Goal: Entertainment & Leisure: Consume media (video, audio)

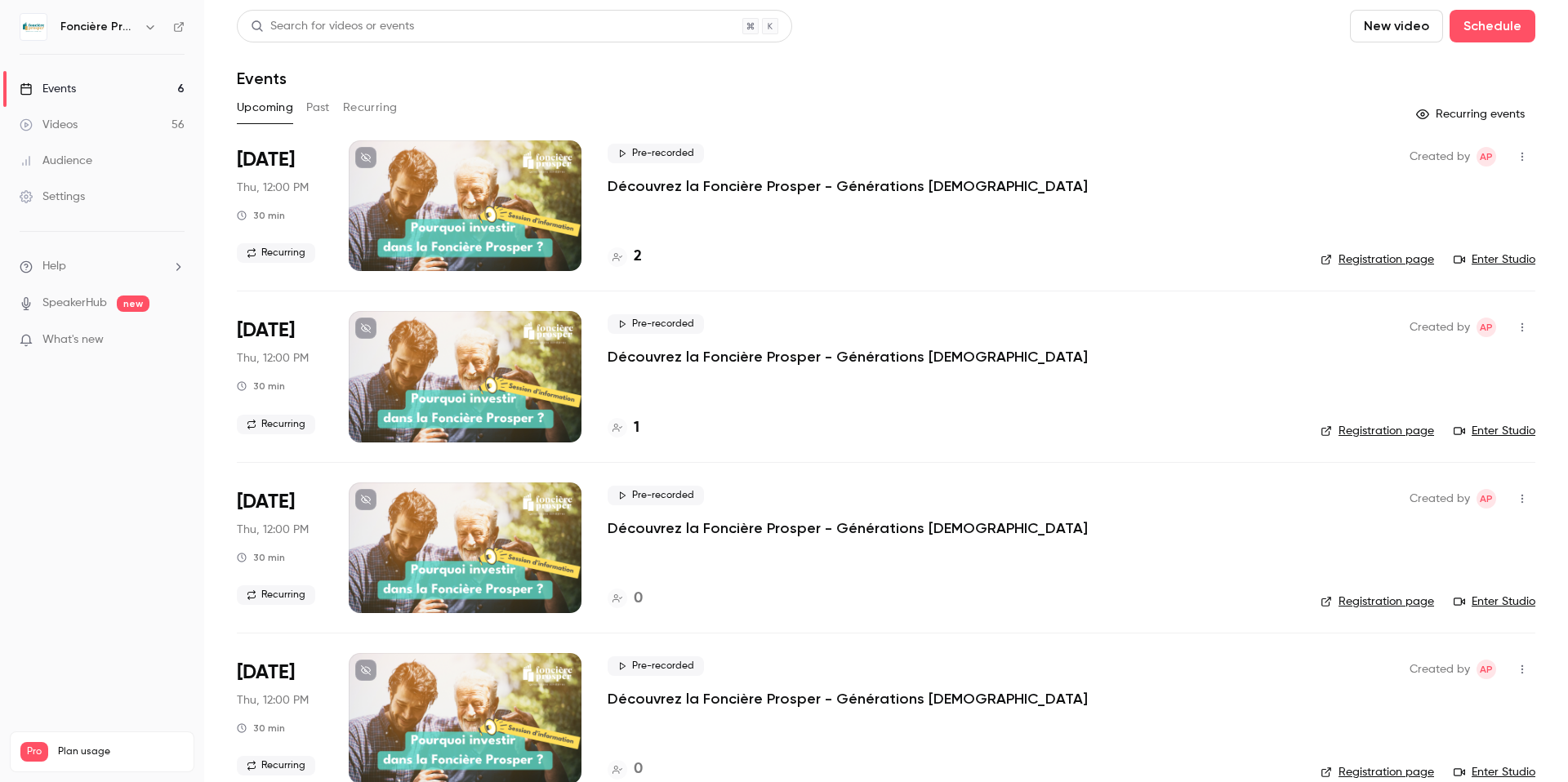
click at [65, 124] on div "Videos" at bounding box center [48, 124] width 58 height 16
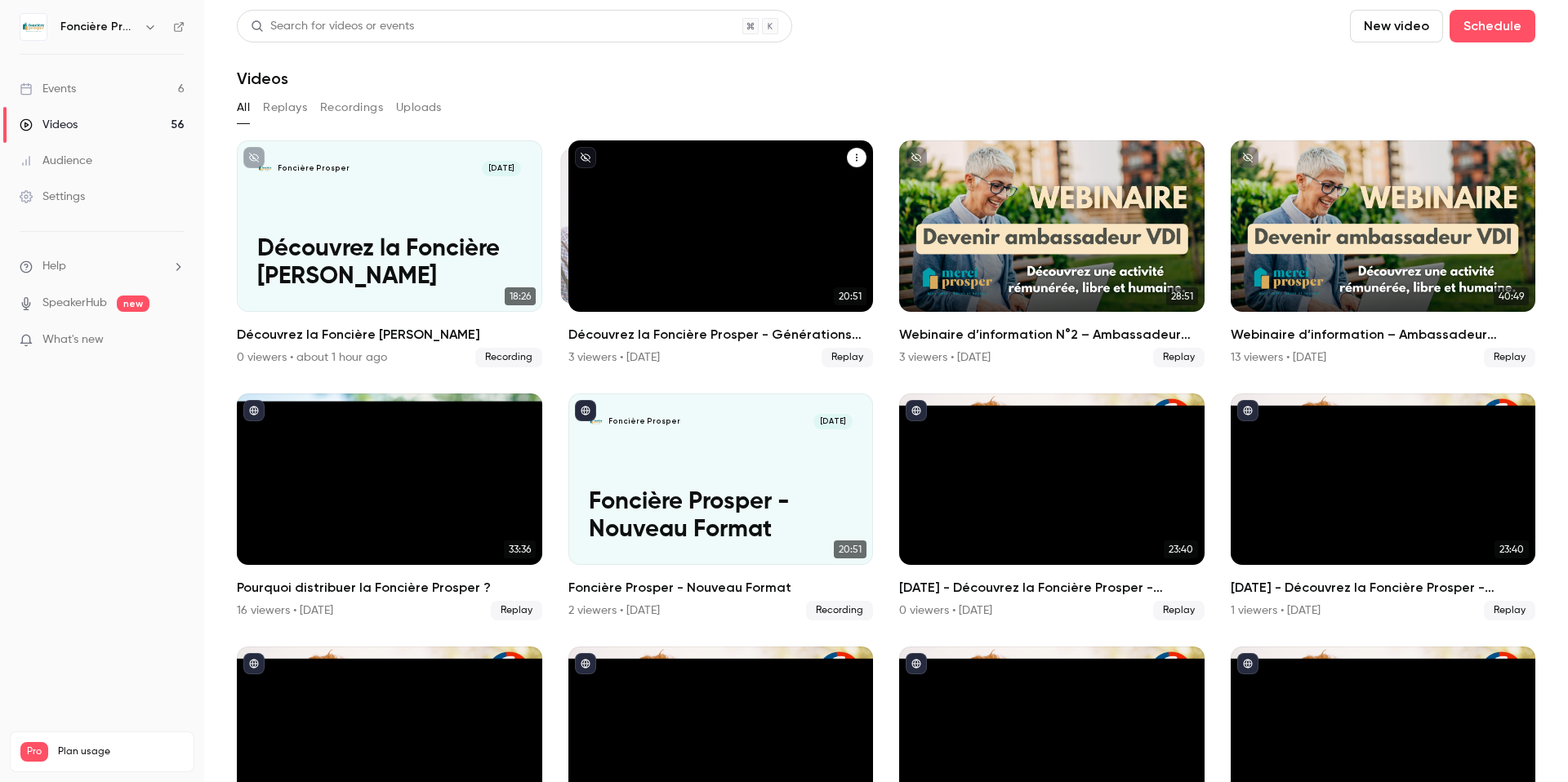
scroll to position [12, 0]
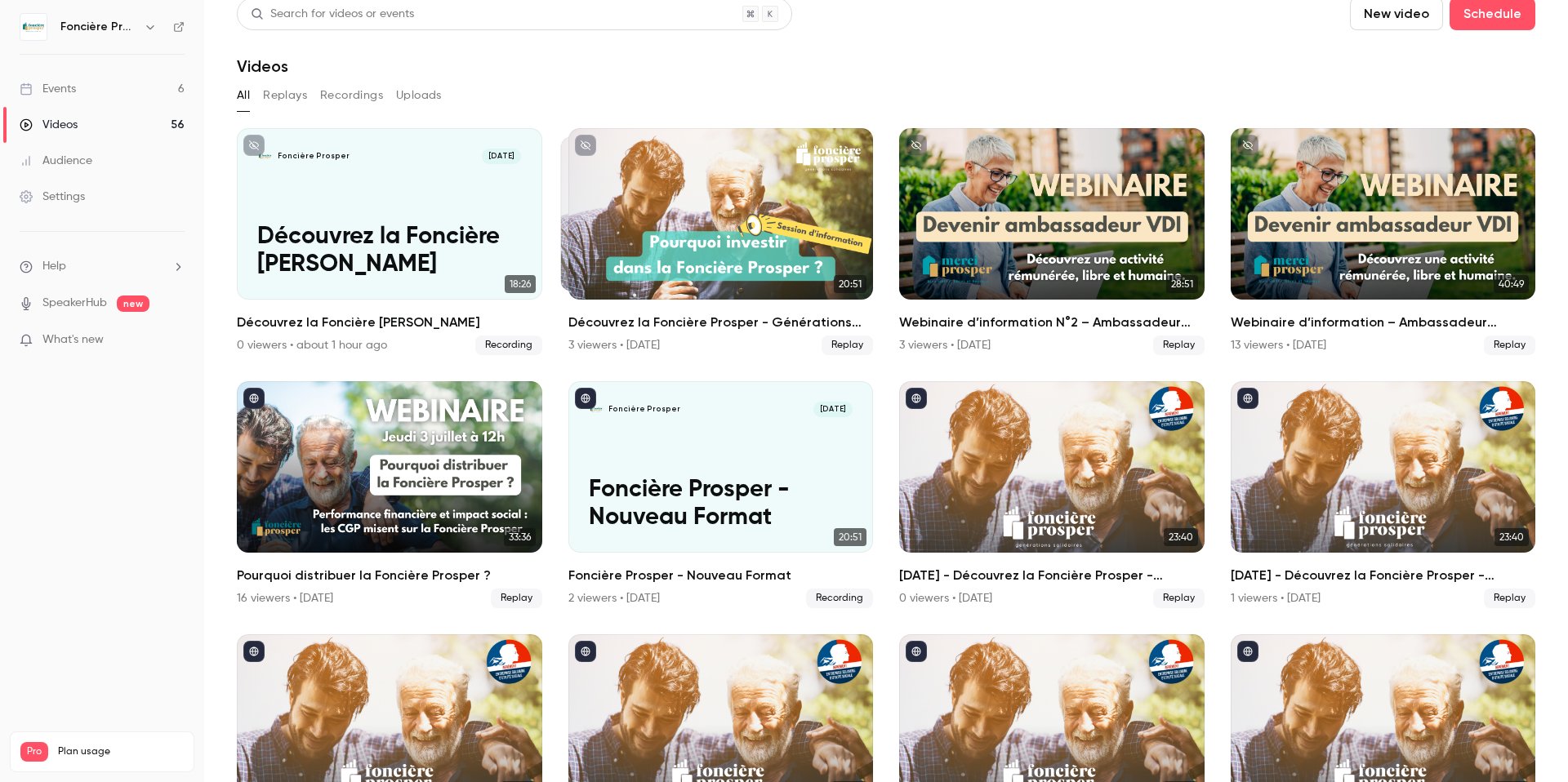
click at [106, 84] on link "Events 6" at bounding box center [102, 89] width 204 height 36
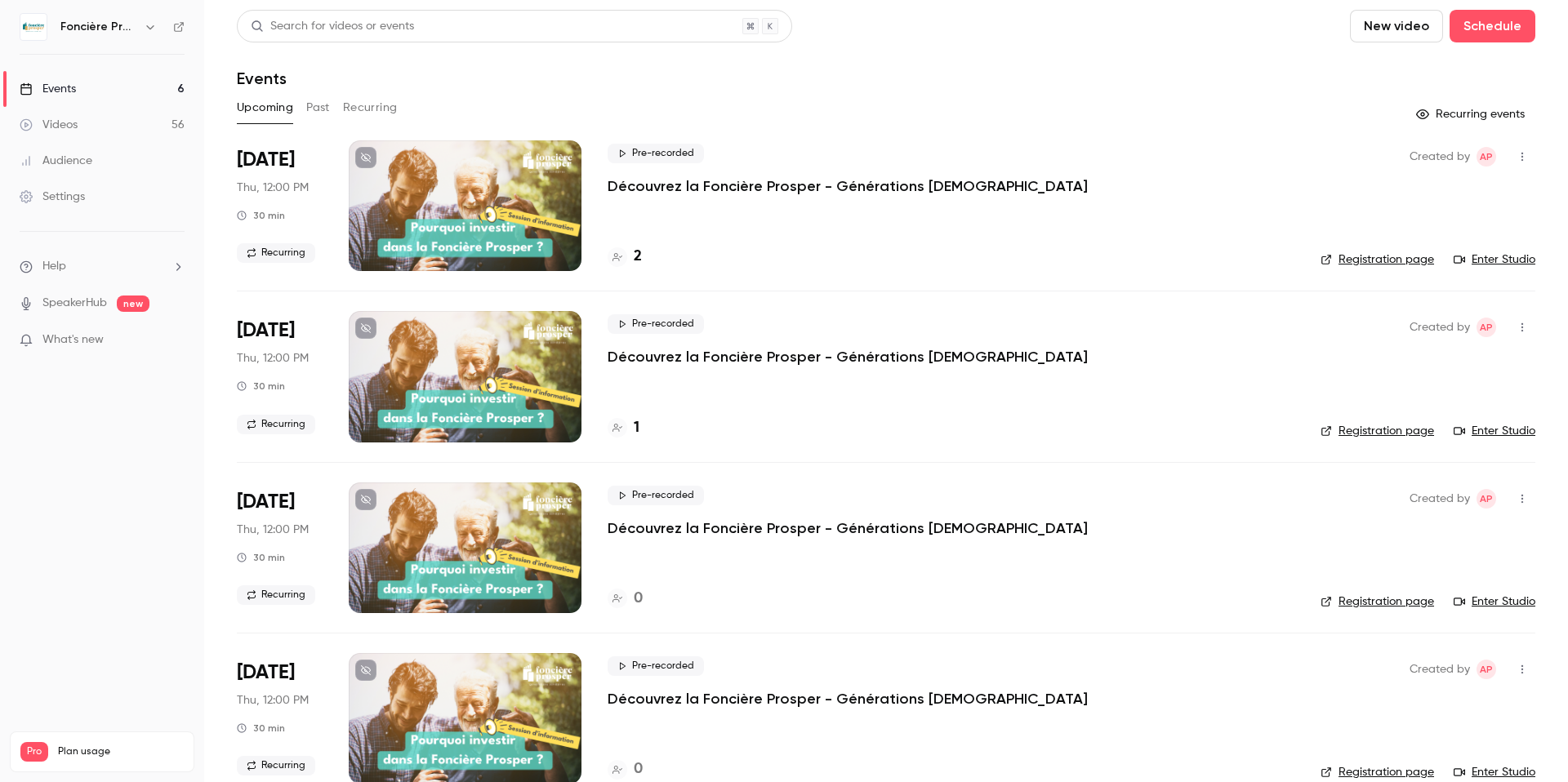
click at [282, 254] on span "Recurring" at bounding box center [276, 253] width 78 height 20
click at [372, 103] on button "Recurring" at bounding box center [370, 108] width 54 height 26
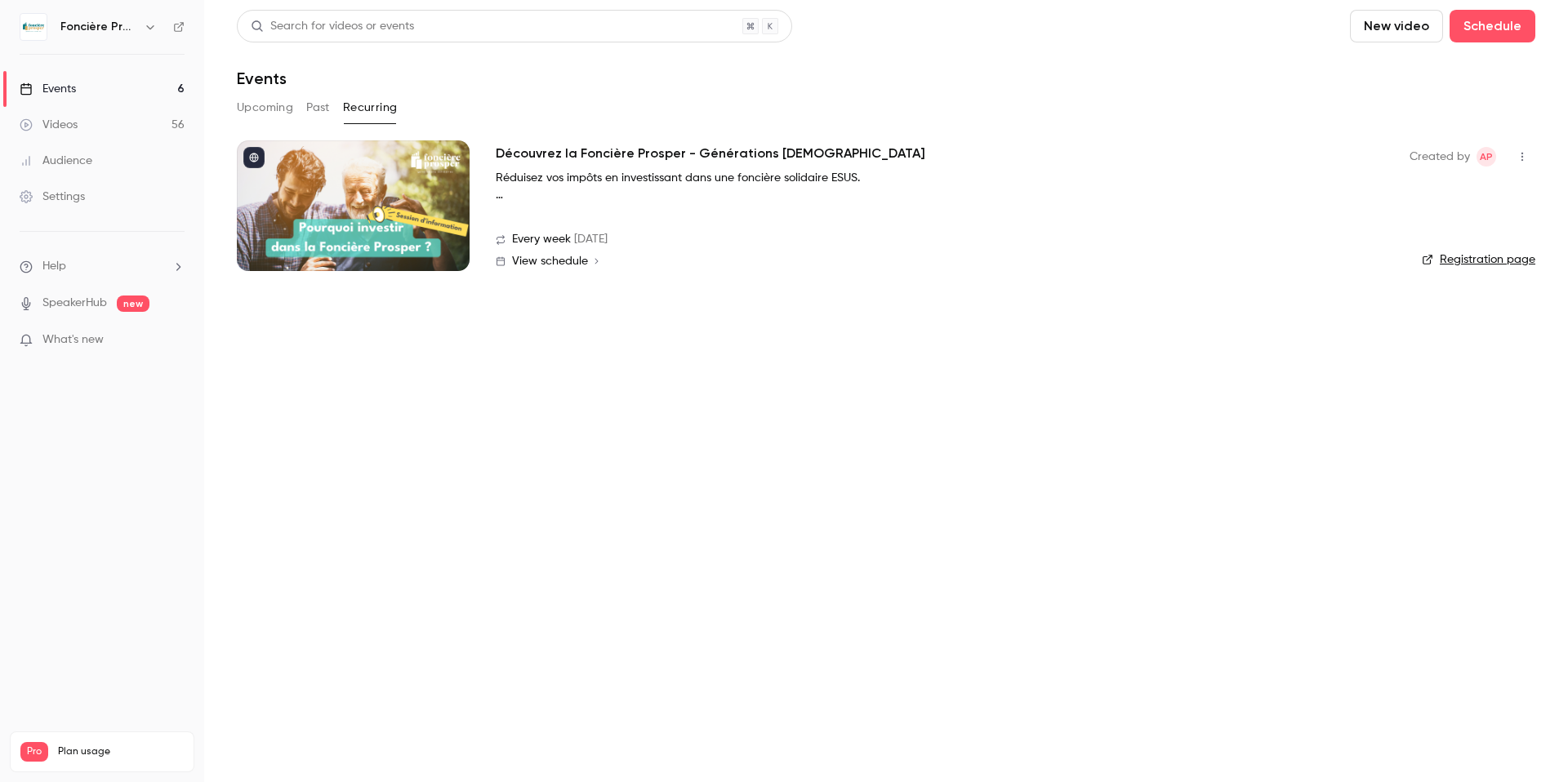
click at [380, 218] on div at bounding box center [354, 206] width 233 height 131
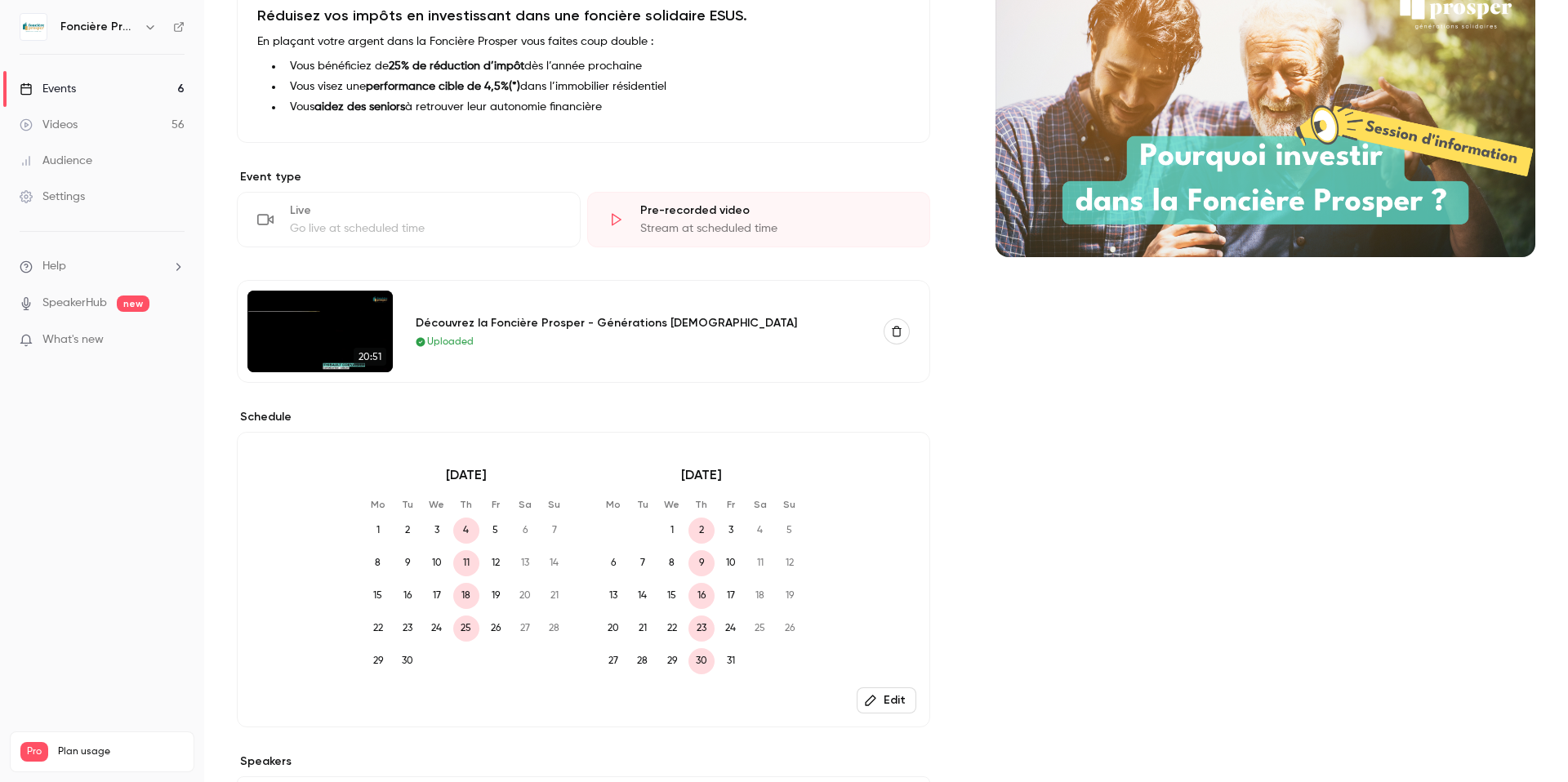
scroll to position [221, 0]
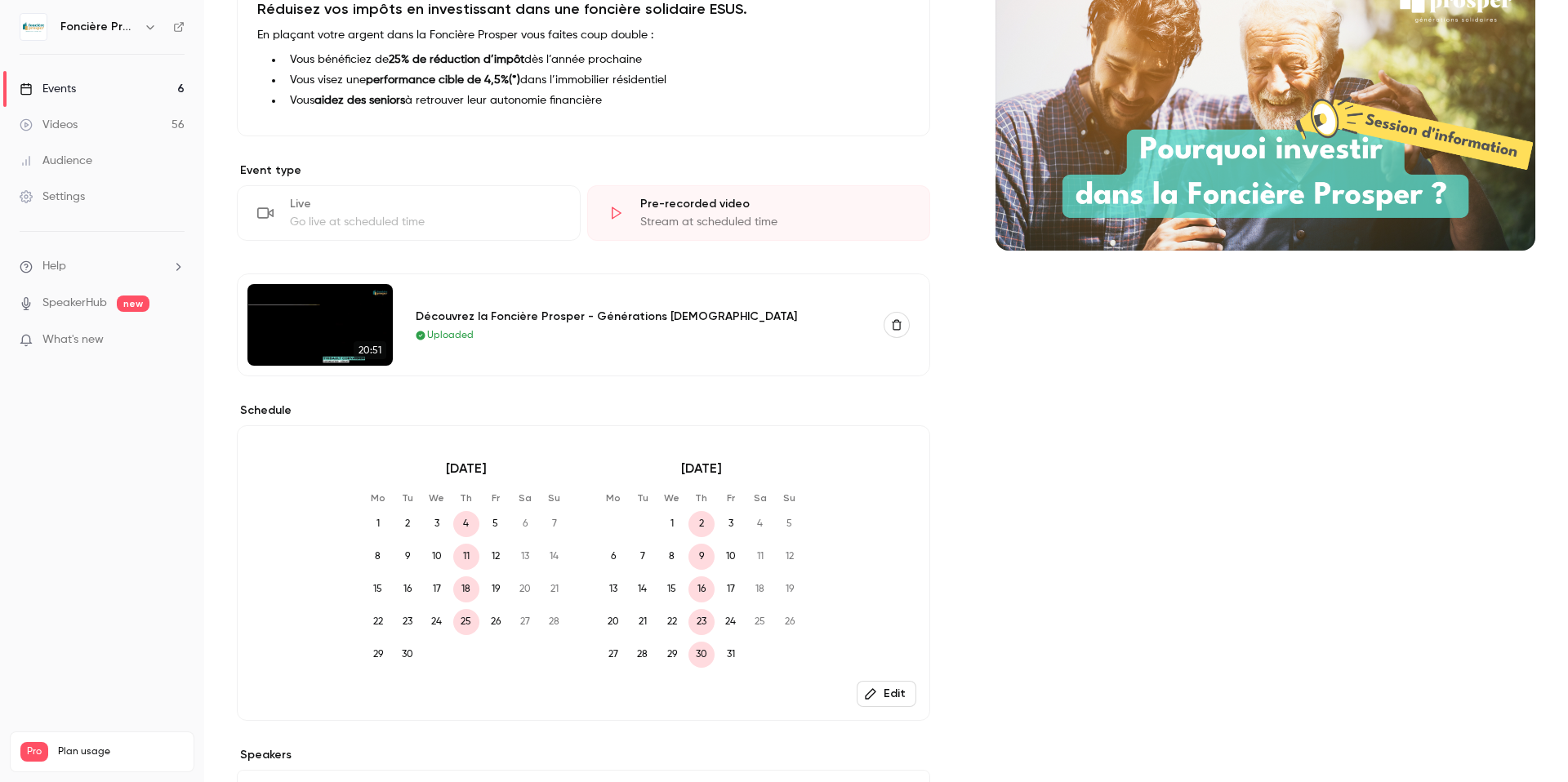
click at [725, 214] on div "Stream at scheduled time" at bounding box center [775, 222] width 270 height 16
click at [639, 212] on div "Pre-recorded video Stream at scheduled time" at bounding box center [759, 213] width 344 height 55
click at [621, 208] on icon at bounding box center [616, 213] width 16 height 16
click at [894, 324] on icon "button" at bounding box center [896, 324] width 11 height 11
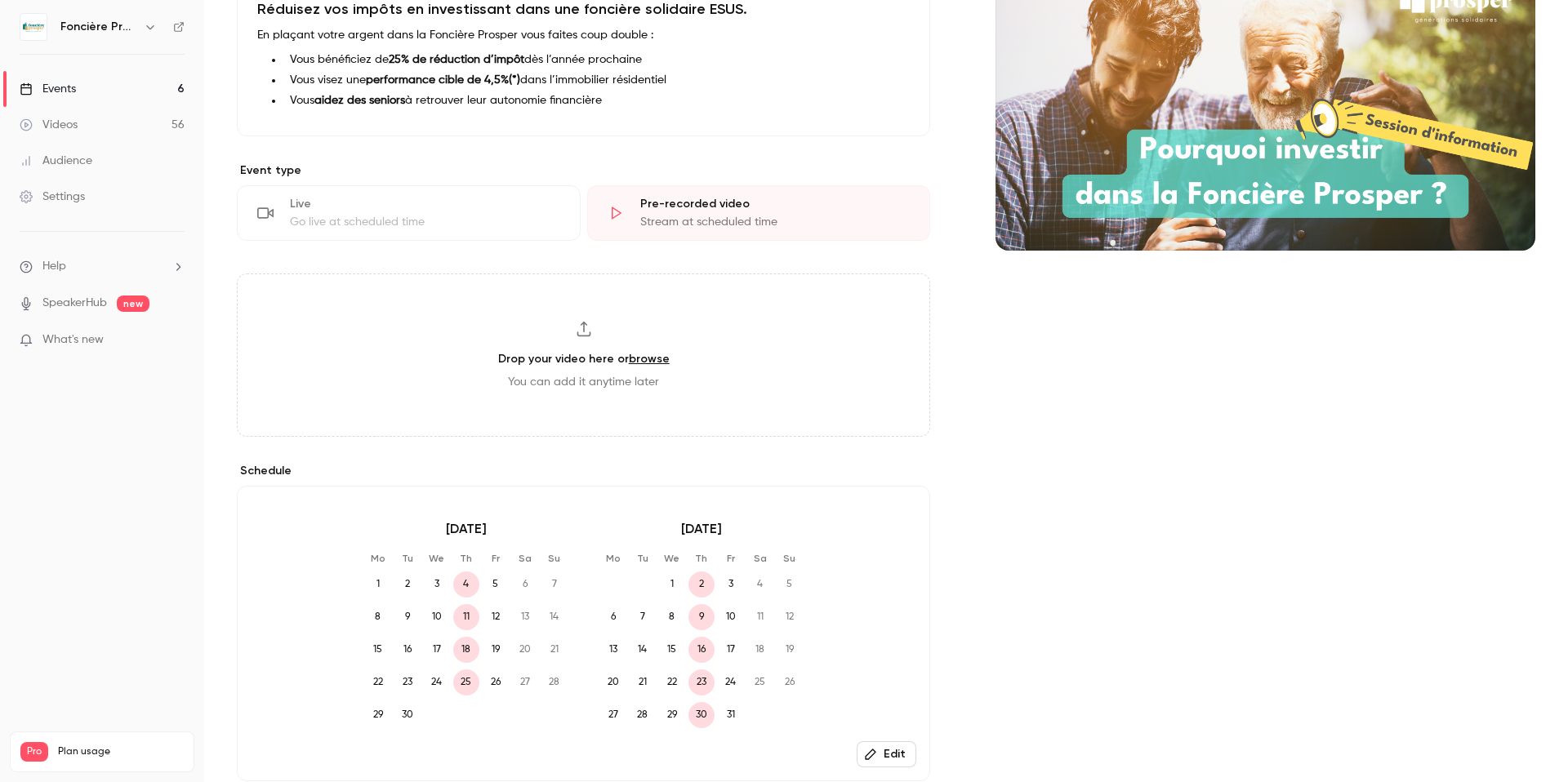
click at [695, 205] on div "Pre-recorded video" at bounding box center [775, 203] width 270 height 16
click at [655, 360] on link "browse" at bounding box center [649, 359] width 41 height 14
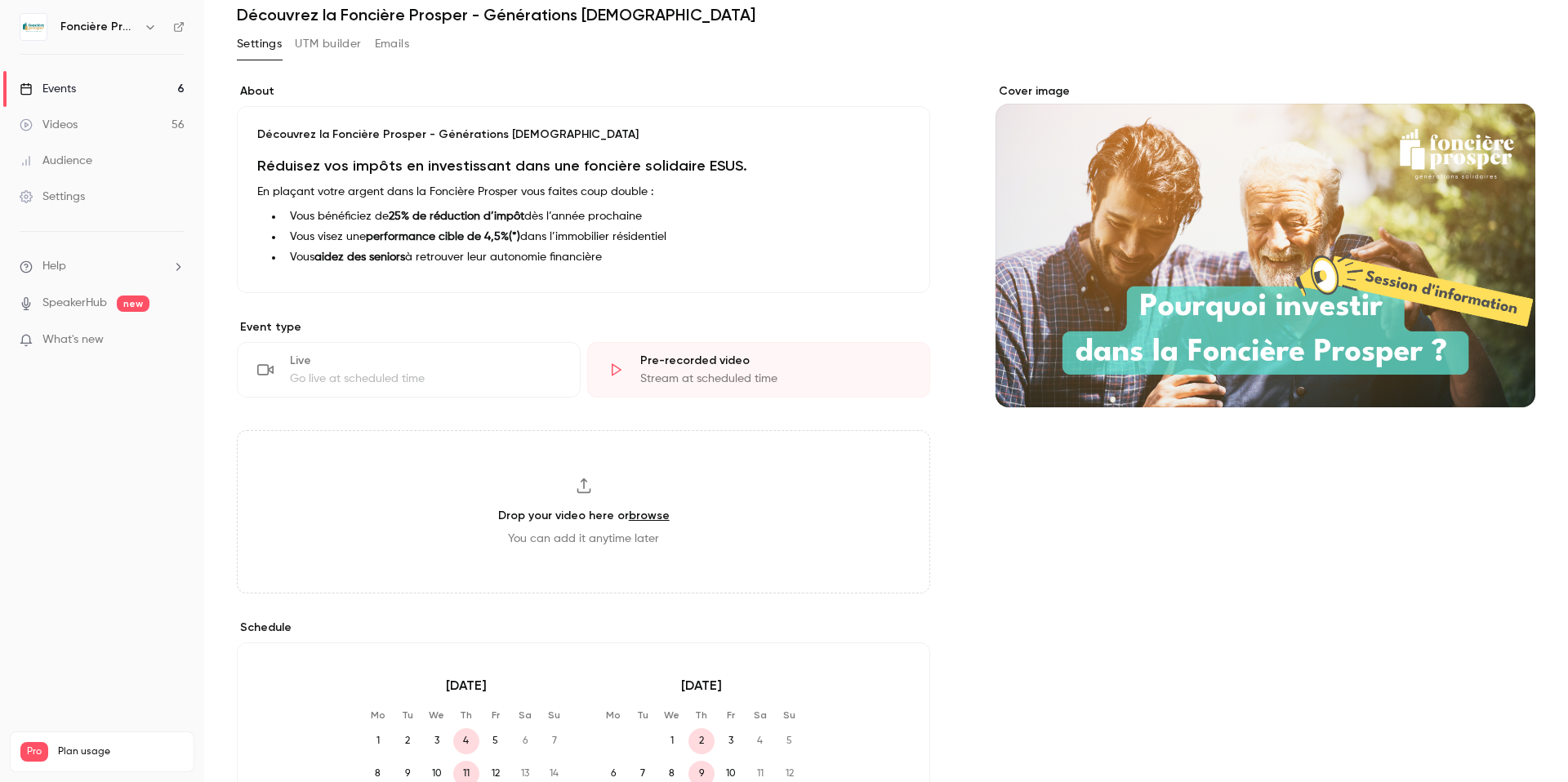
scroll to position [0, 0]
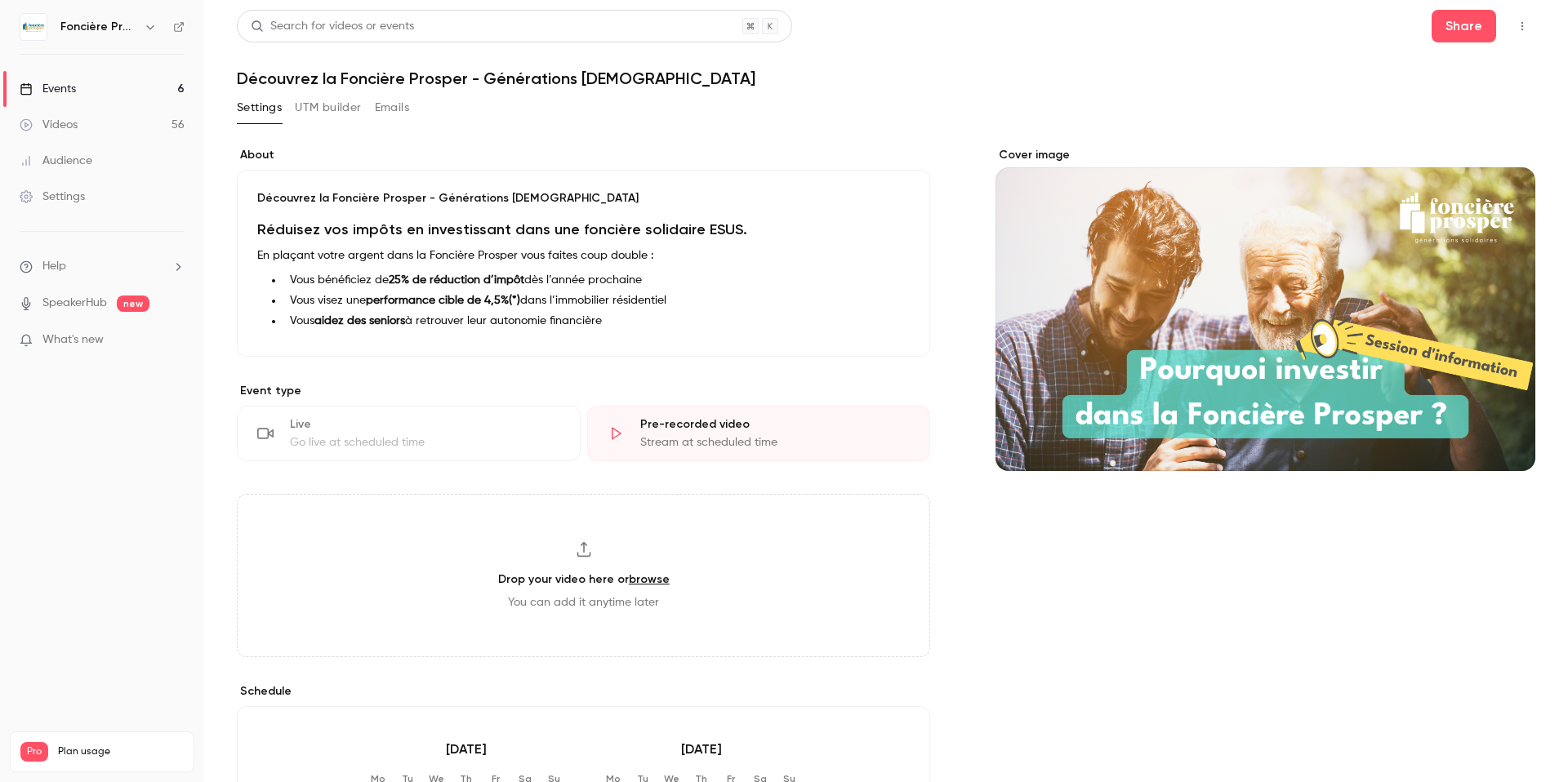
click at [92, 89] on link "Events 6" at bounding box center [102, 89] width 204 height 36
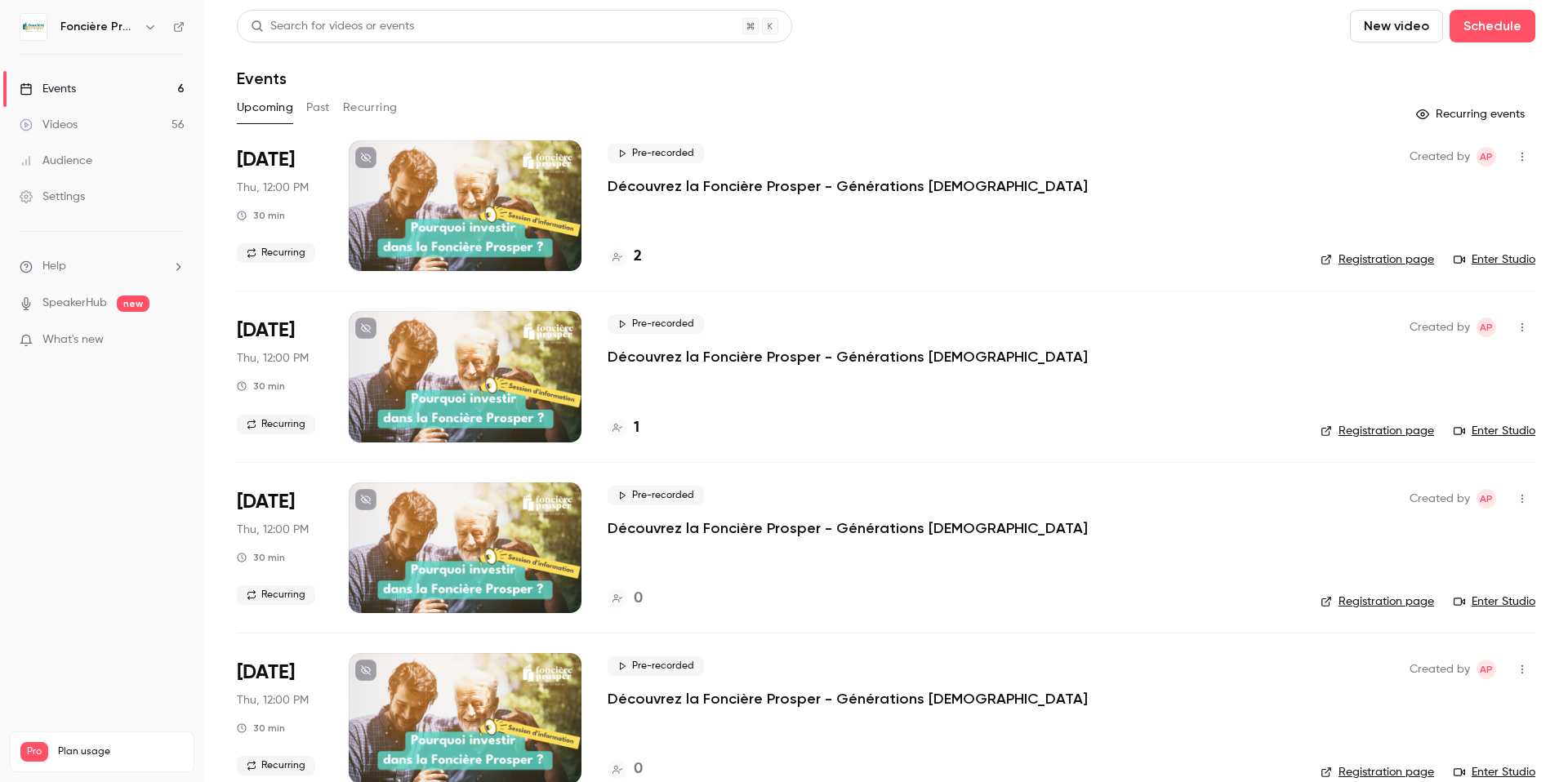
click at [77, 123] on div "Videos" at bounding box center [48, 124] width 58 height 16
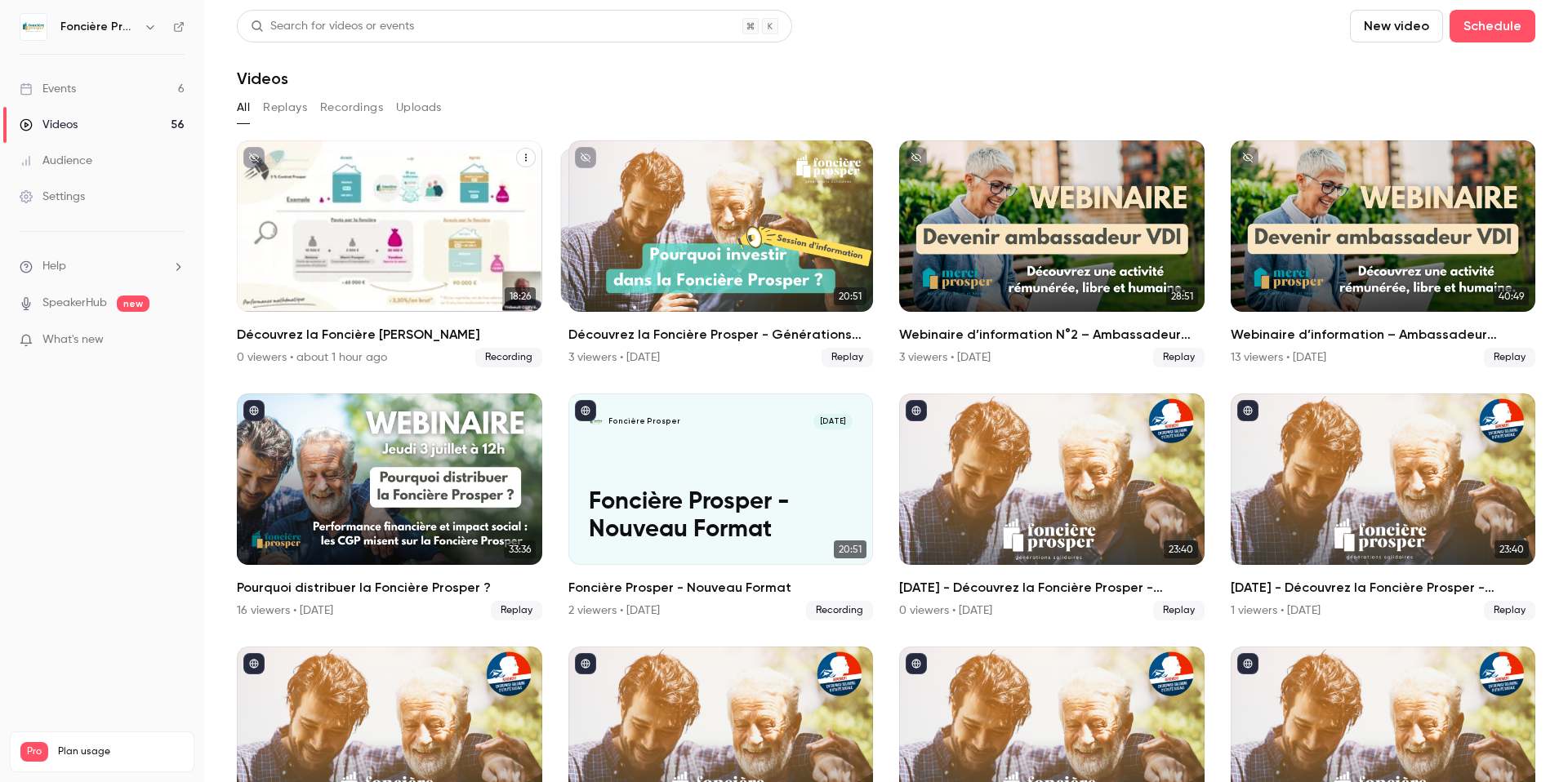
click at [530, 157] on icon "Découvrez la Foncière Prosper" at bounding box center [525, 157] width 9 height 9
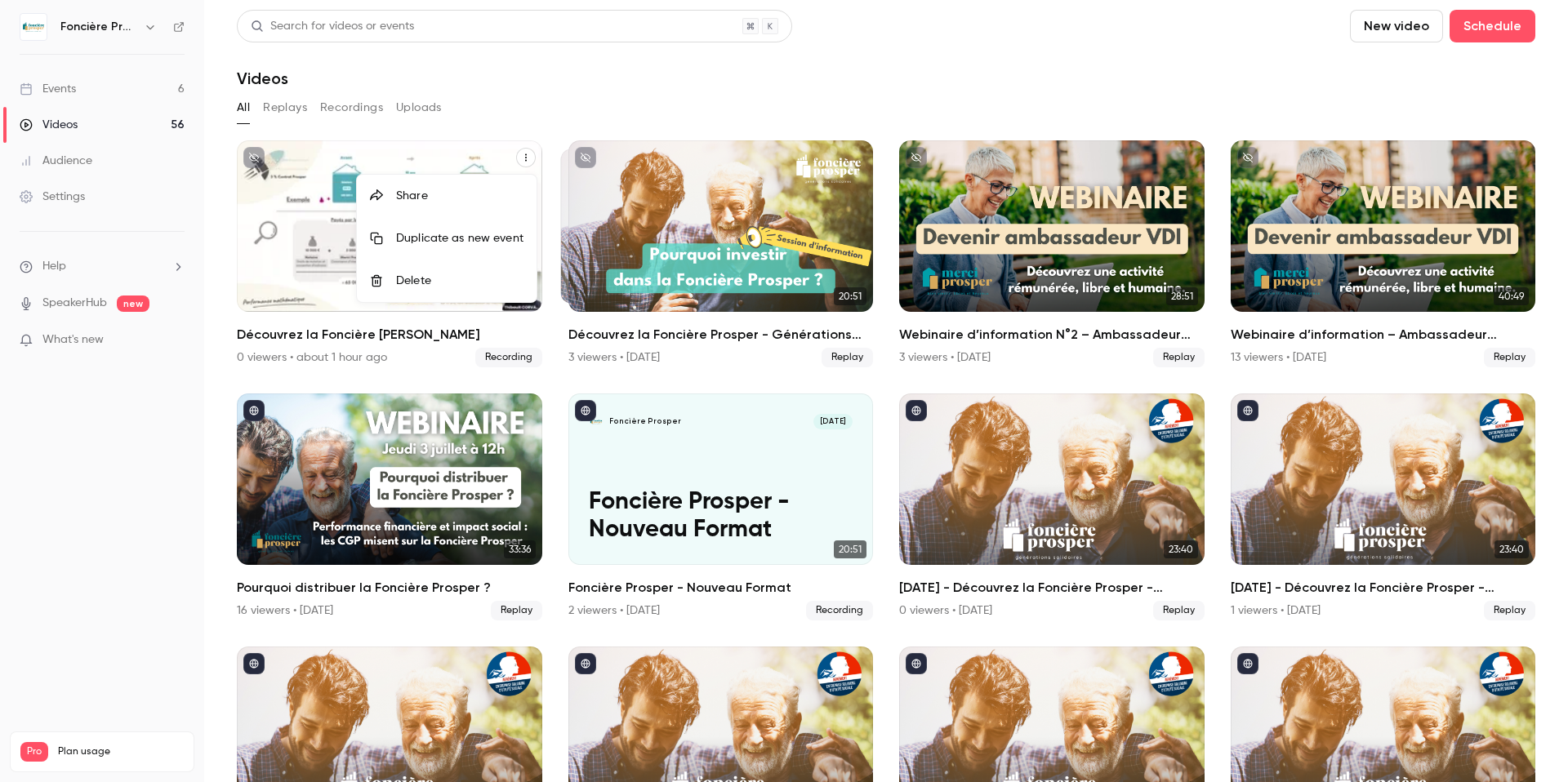
click at [476, 143] on div at bounding box center [784, 391] width 1568 height 782
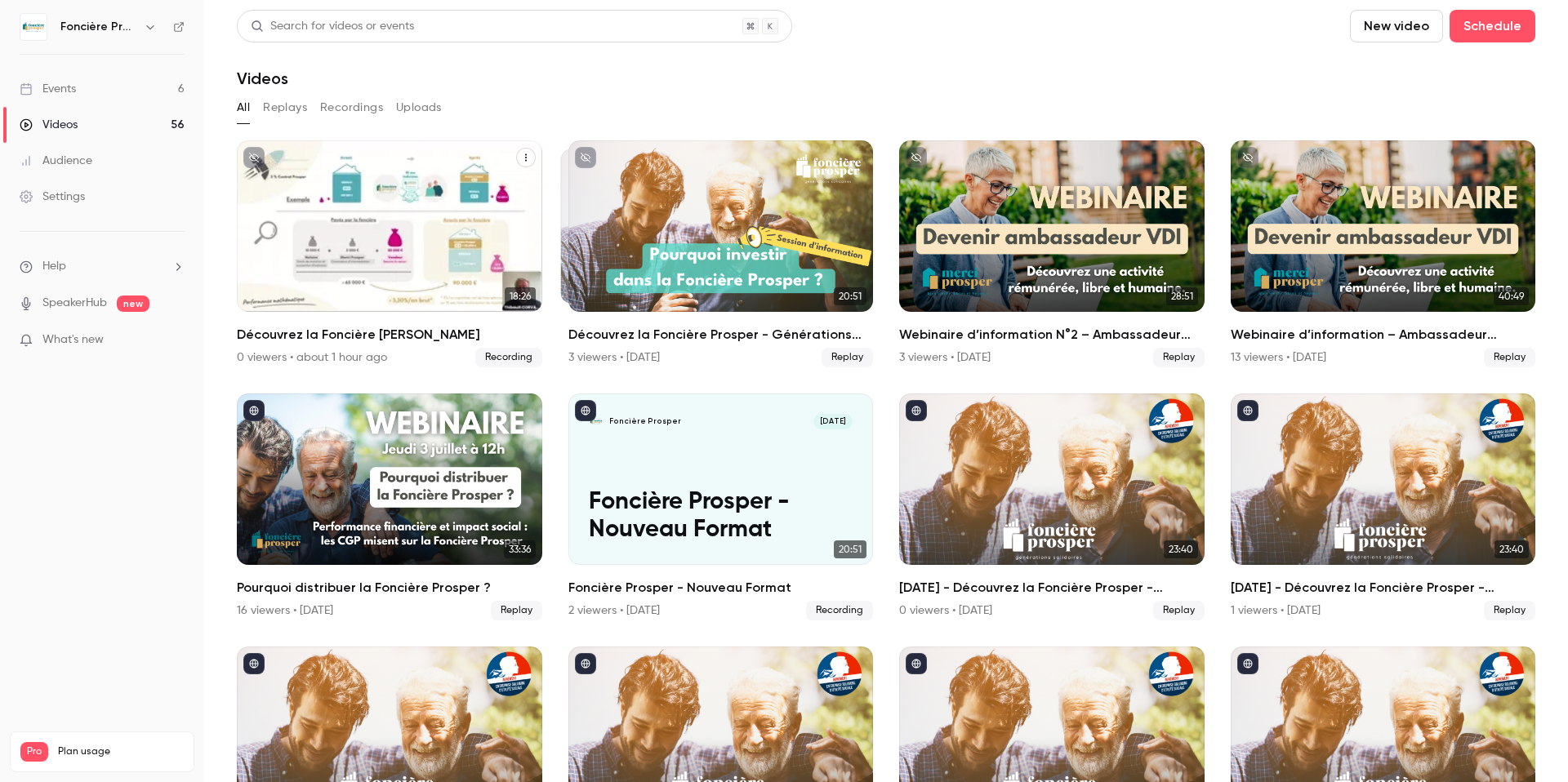
click at [467, 161] on div "Foncière Prosper [DATE]" at bounding box center [389, 169] width 264 height 16
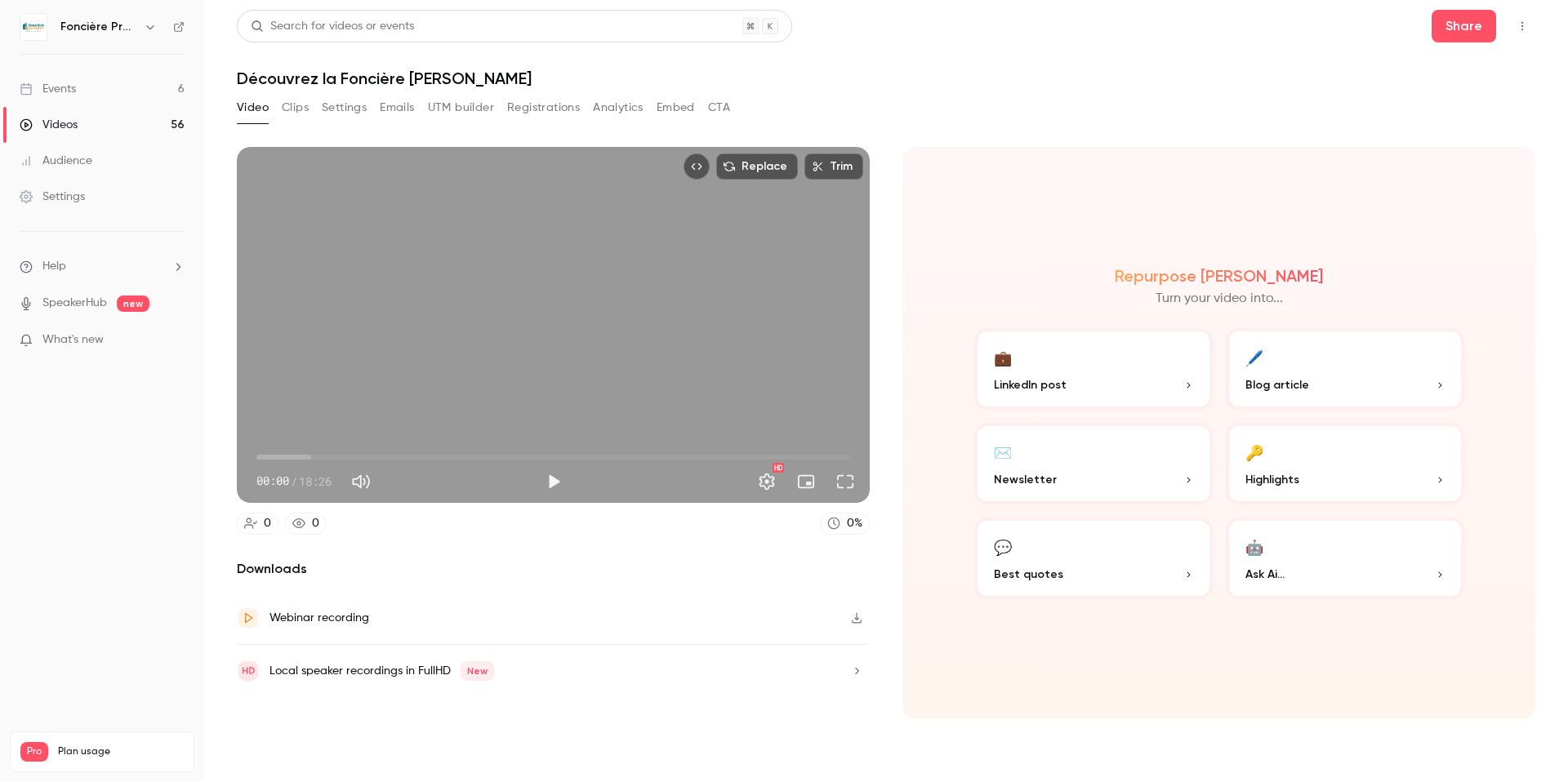
click at [856, 618] on icon "button" at bounding box center [856, 618] width 9 height 10
click at [99, 86] on link "Events 6" at bounding box center [102, 89] width 204 height 36
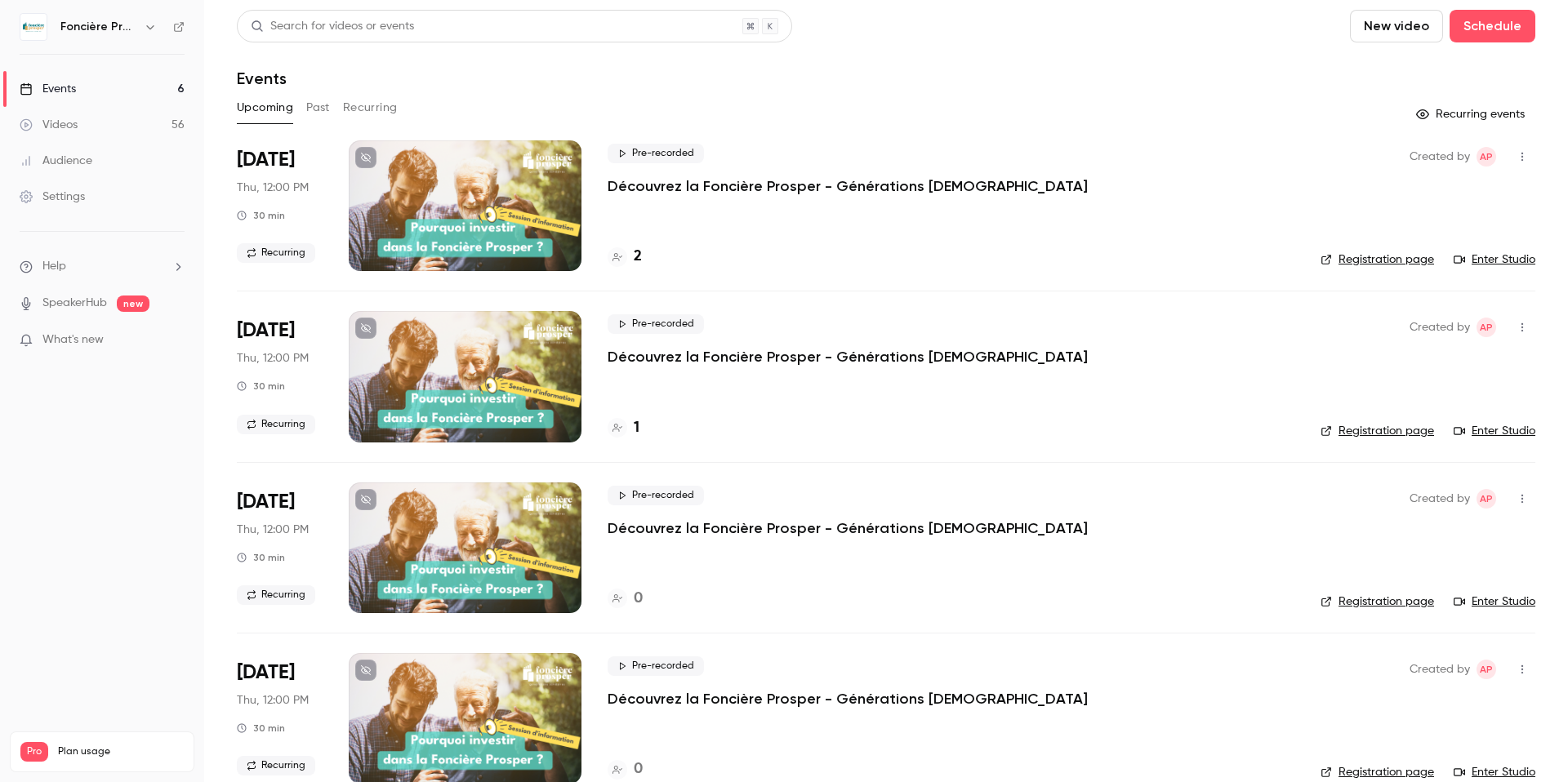
click at [450, 210] on div at bounding box center [465, 206] width 233 height 131
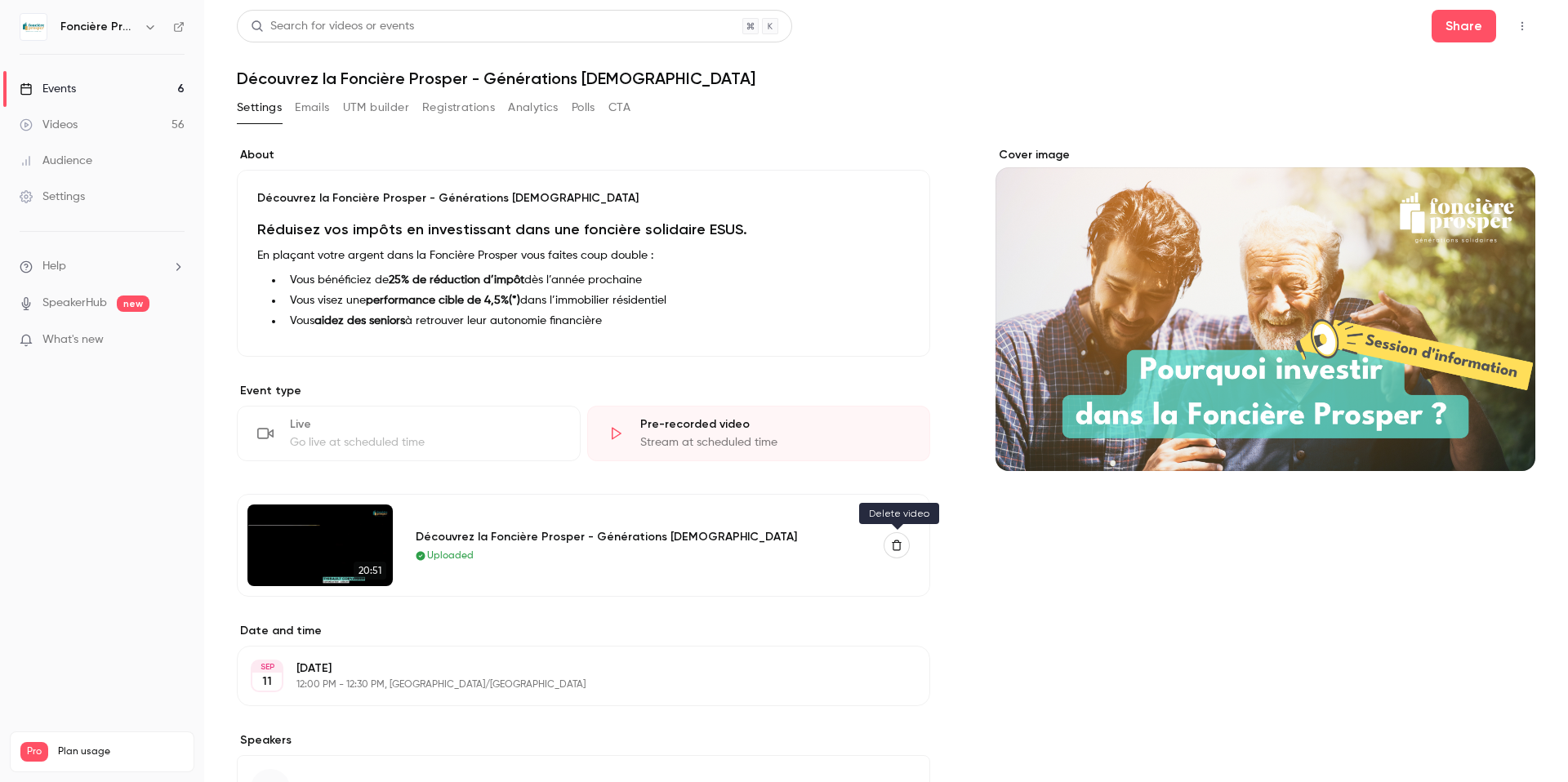
click at [891, 547] on icon "button" at bounding box center [896, 545] width 11 height 11
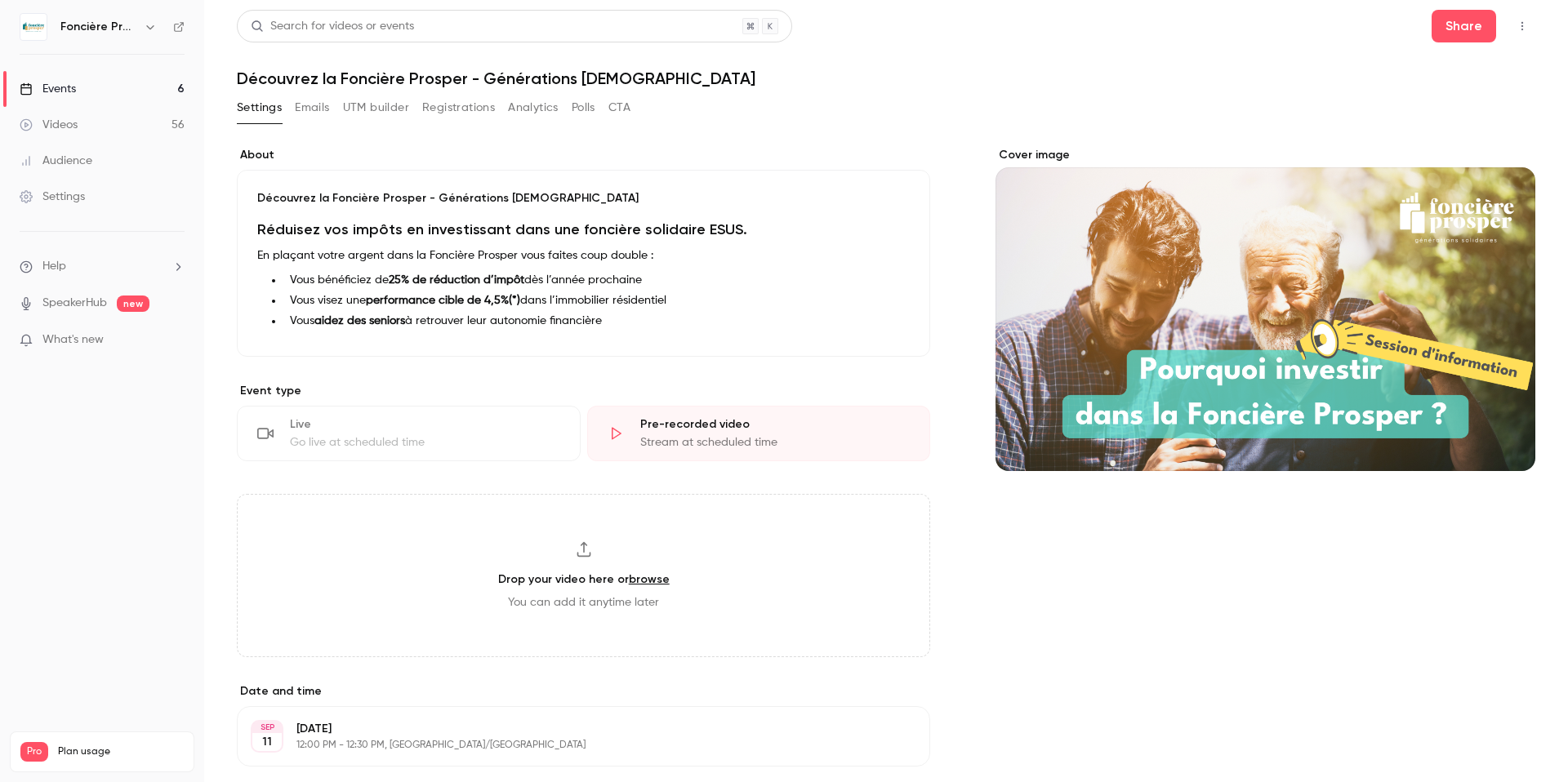
click at [652, 578] on link "browse" at bounding box center [649, 579] width 41 height 14
type input "**********"
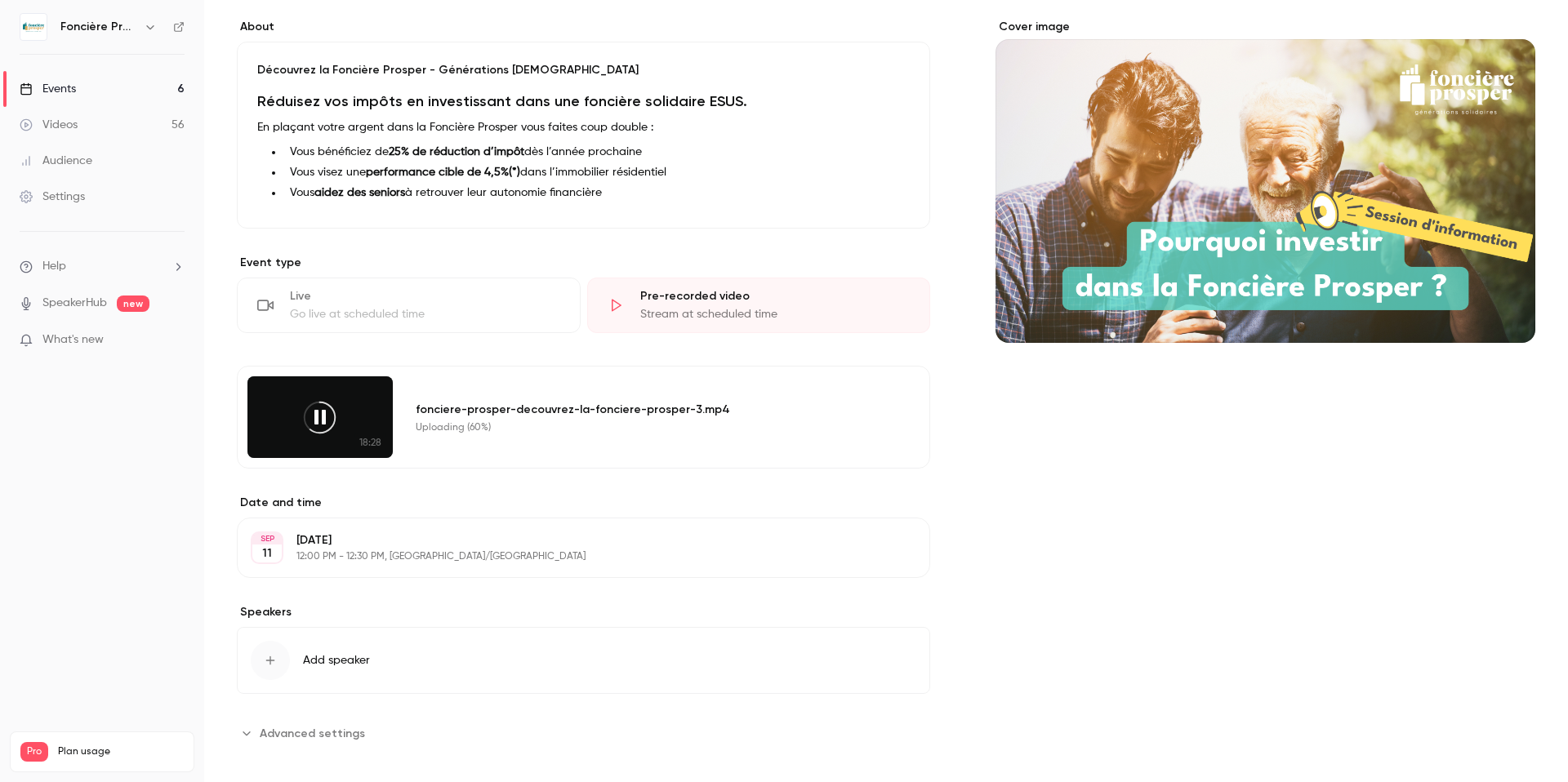
scroll to position [141, 0]
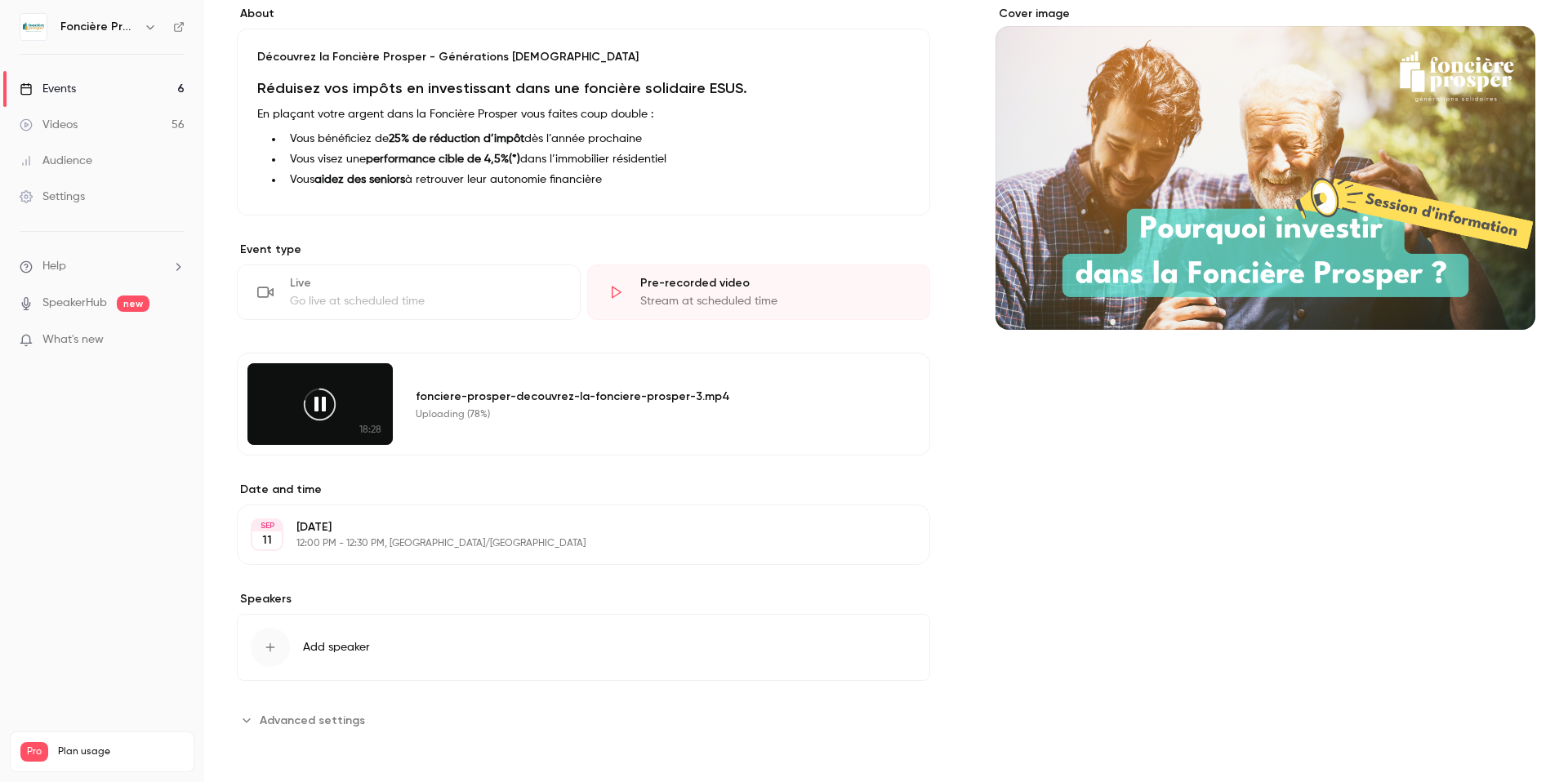
click at [269, 645] on icon "button" at bounding box center [271, 647] width 9 height 9
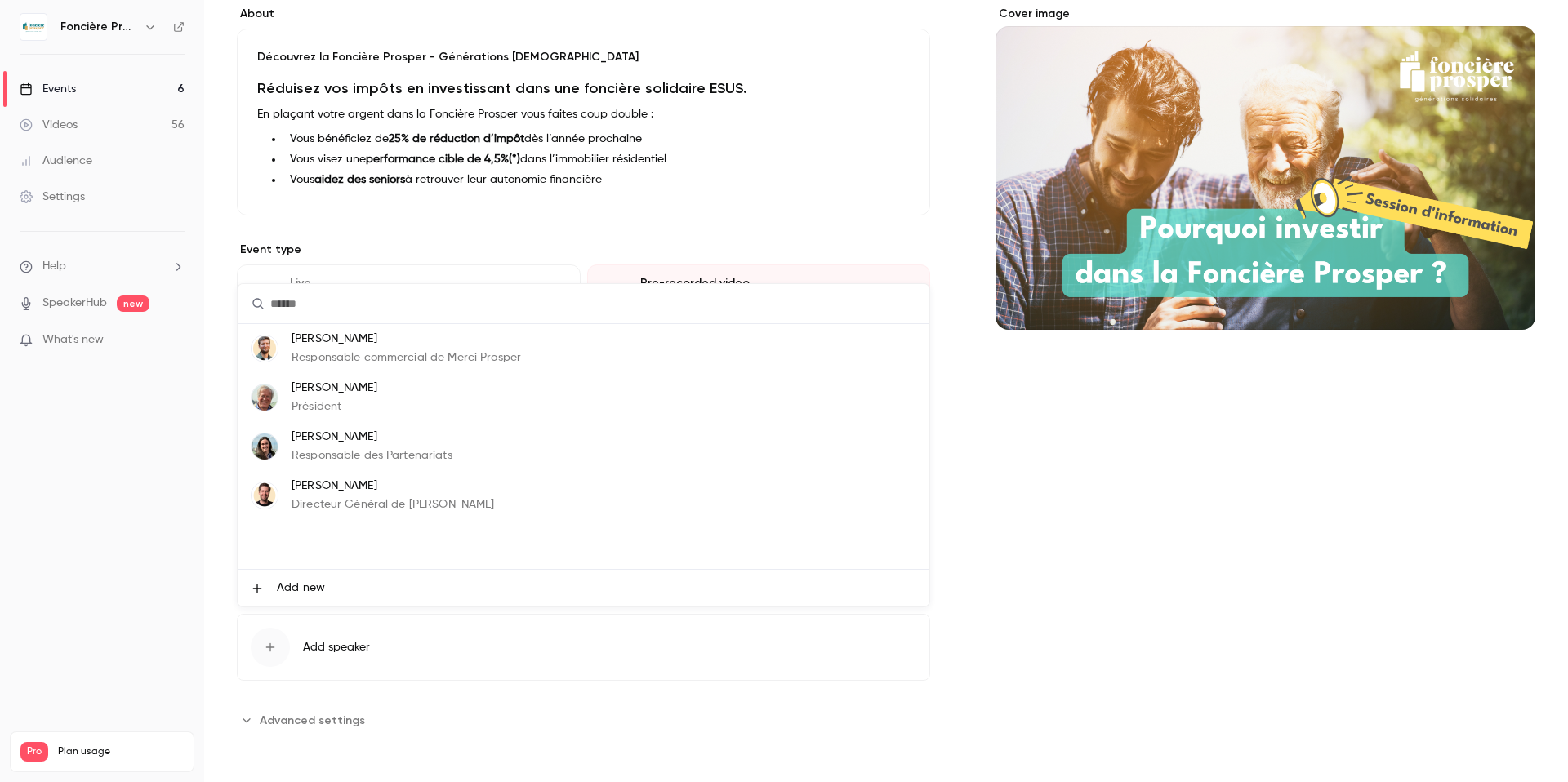
click at [334, 388] on p "[PERSON_NAME]" at bounding box center [334, 388] width 85 height 17
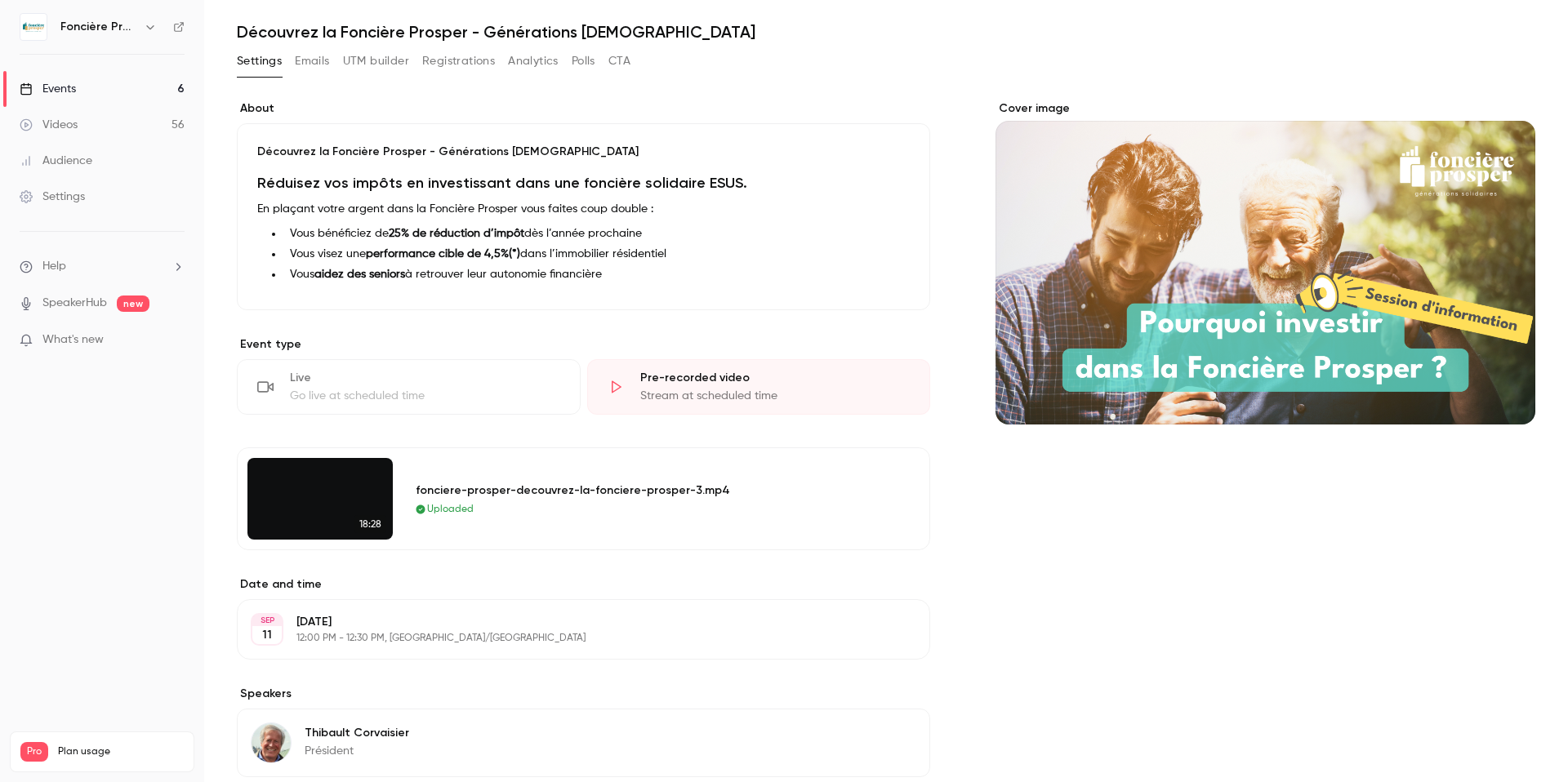
scroll to position [0, 0]
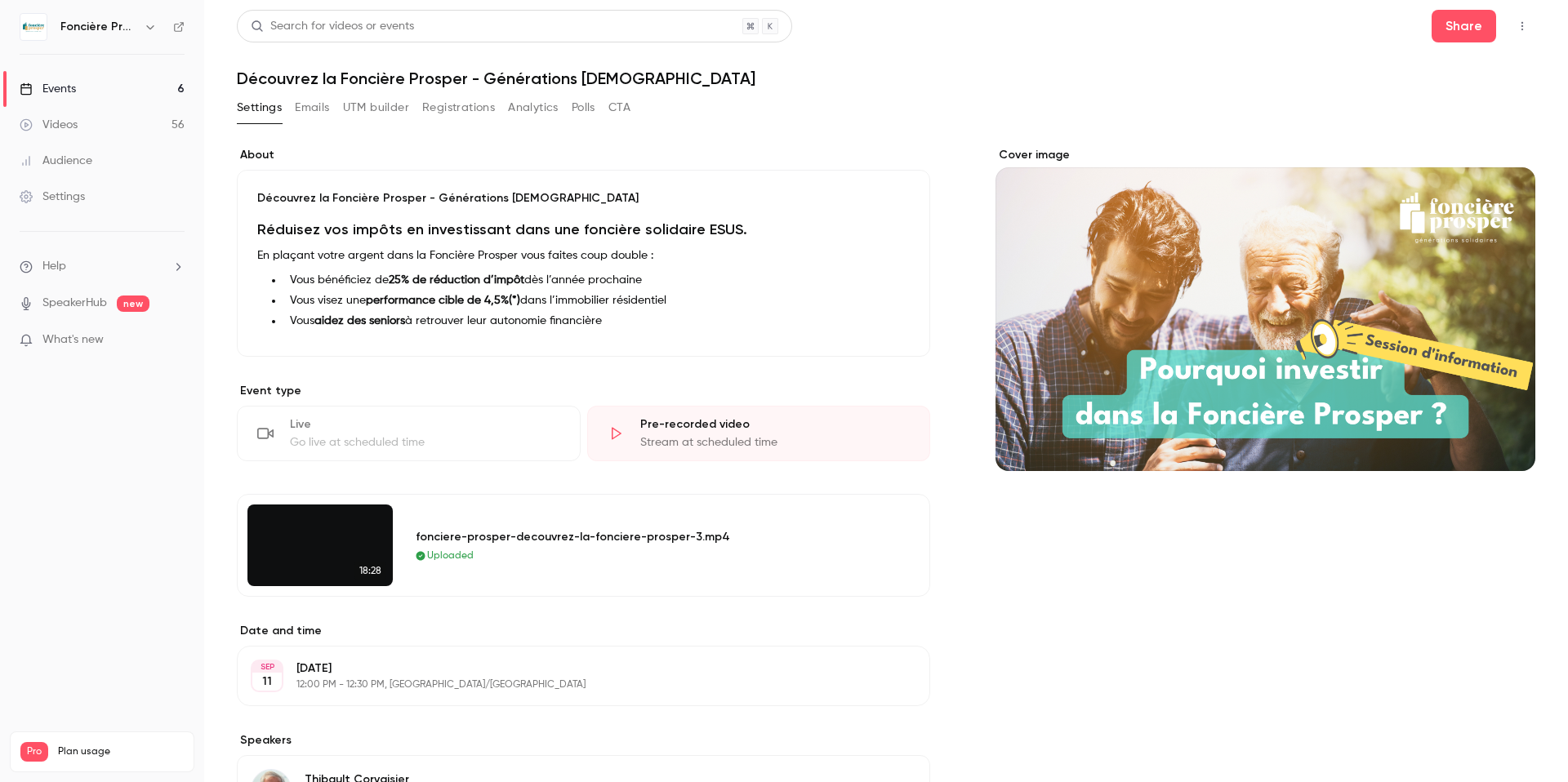
click at [72, 88] on div "Events" at bounding box center [47, 89] width 56 height 16
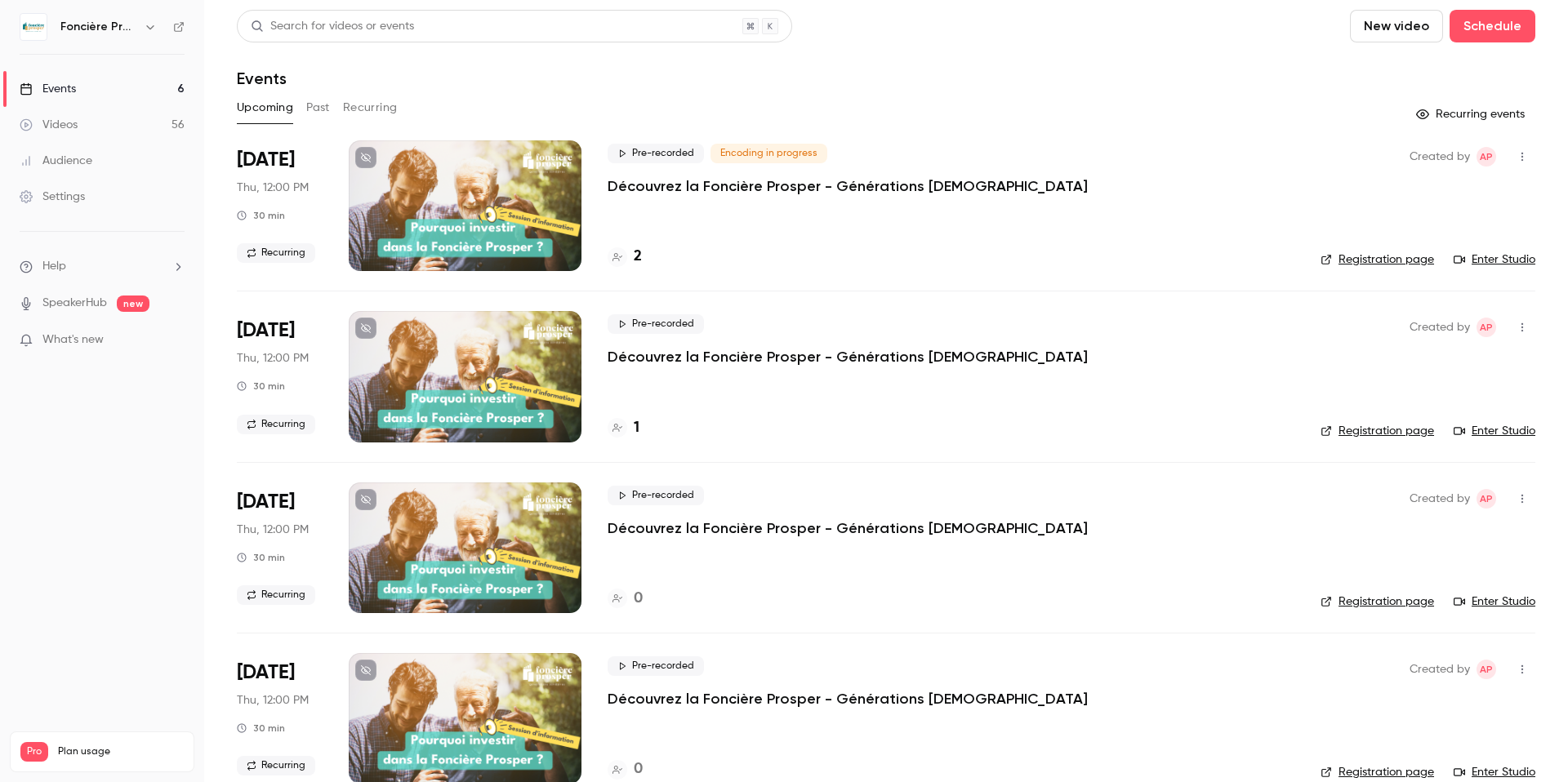
click at [461, 200] on div at bounding box center [465, 206] width 233 height 131
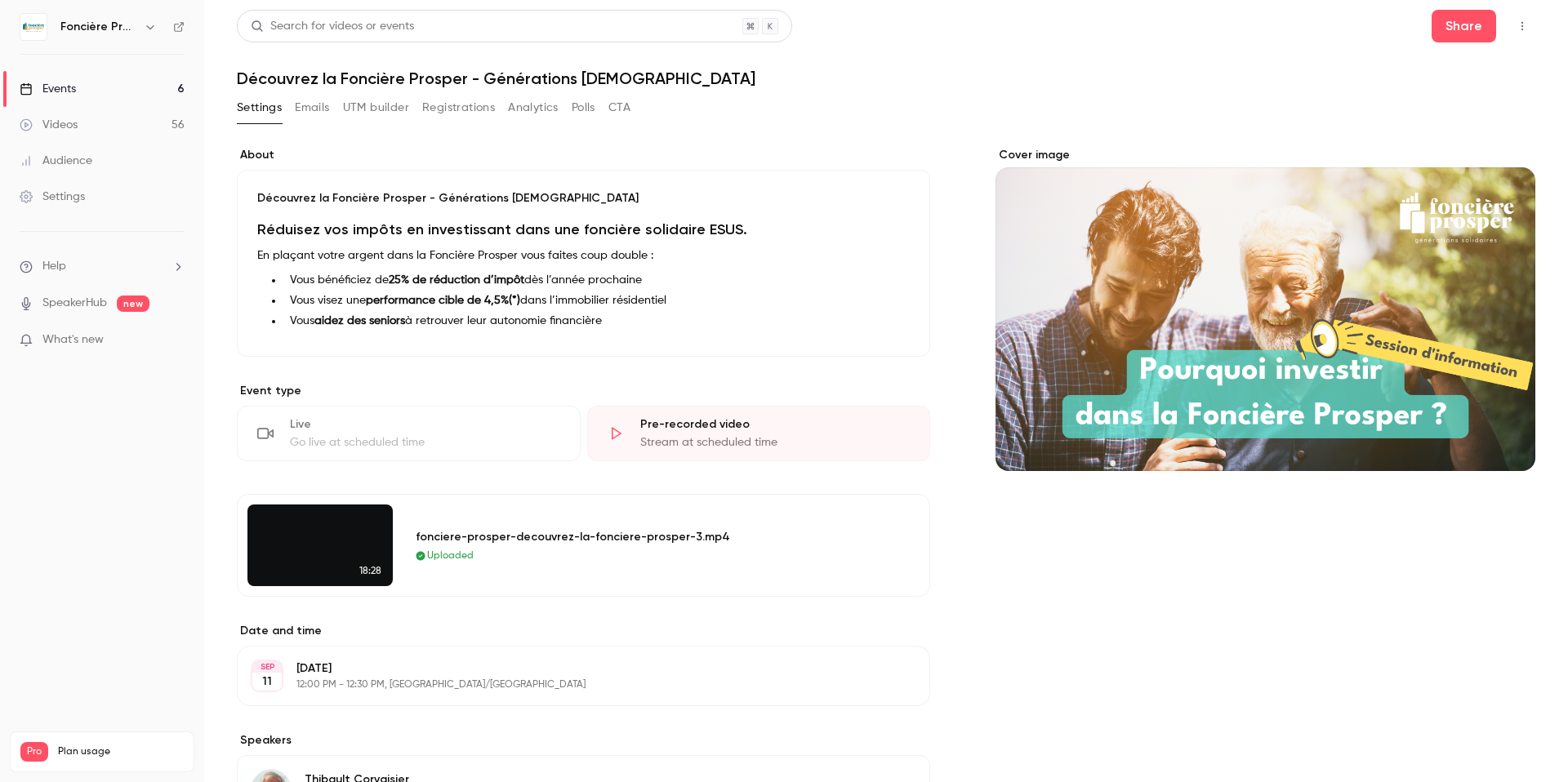
click at [1521, 26] on icon "button" at bounding box center [1522, 27] width 2 height 9
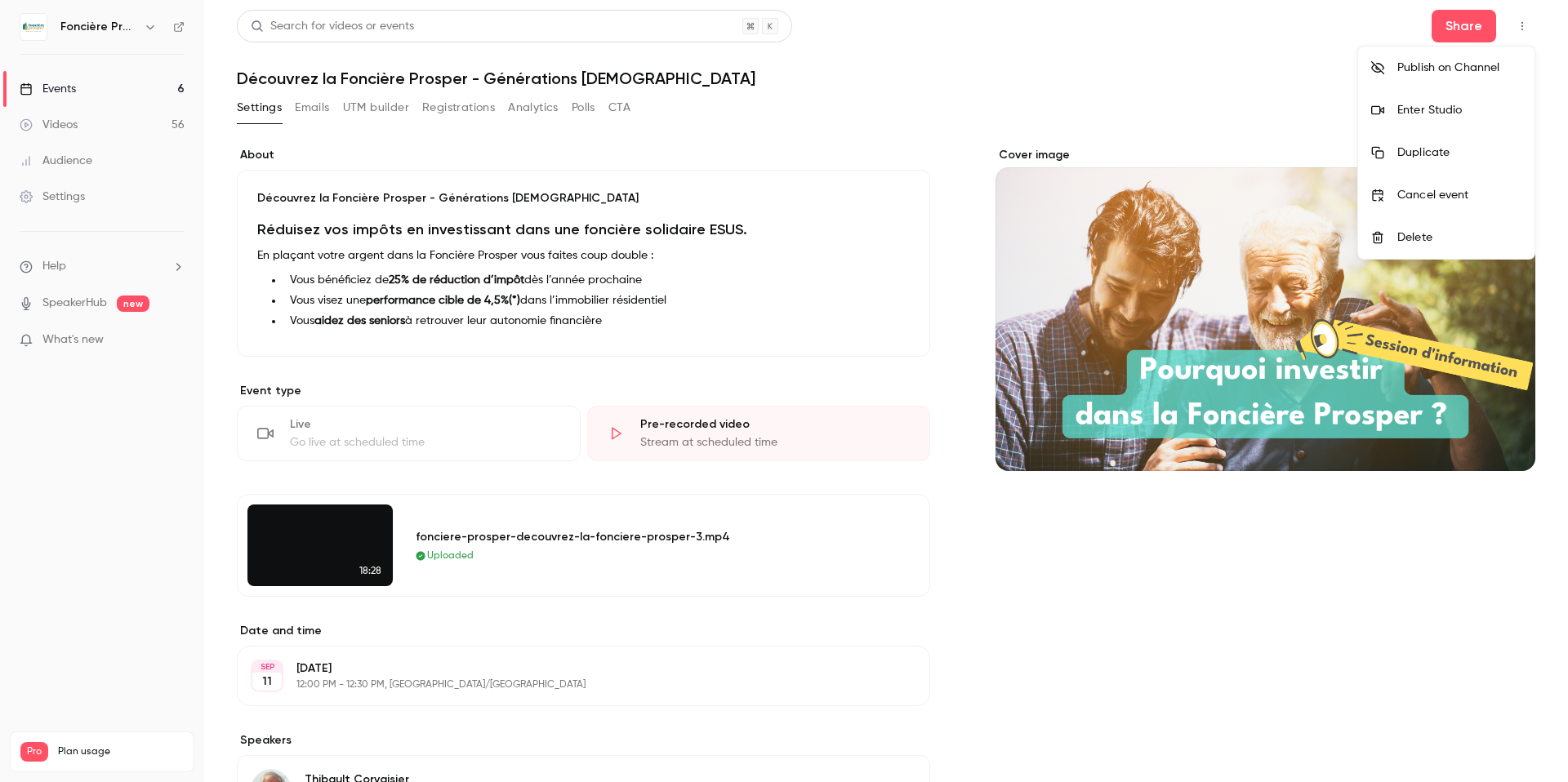
click at [70, 87] on div at bounding box center [784, 391] width 1568 height 782
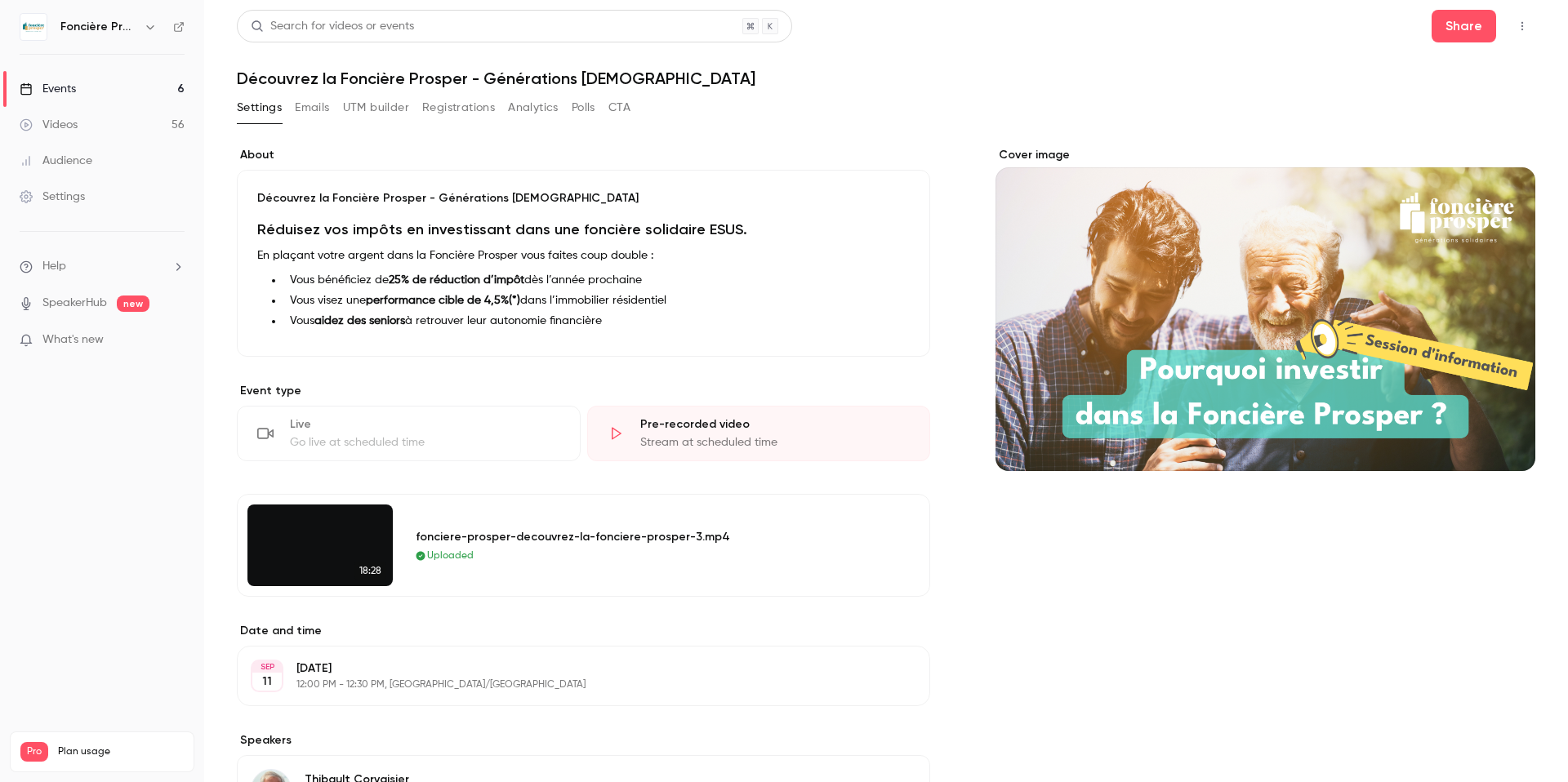
click at [63, 87] on div "Events" at bounding box center [47, 89] width 56 height 16
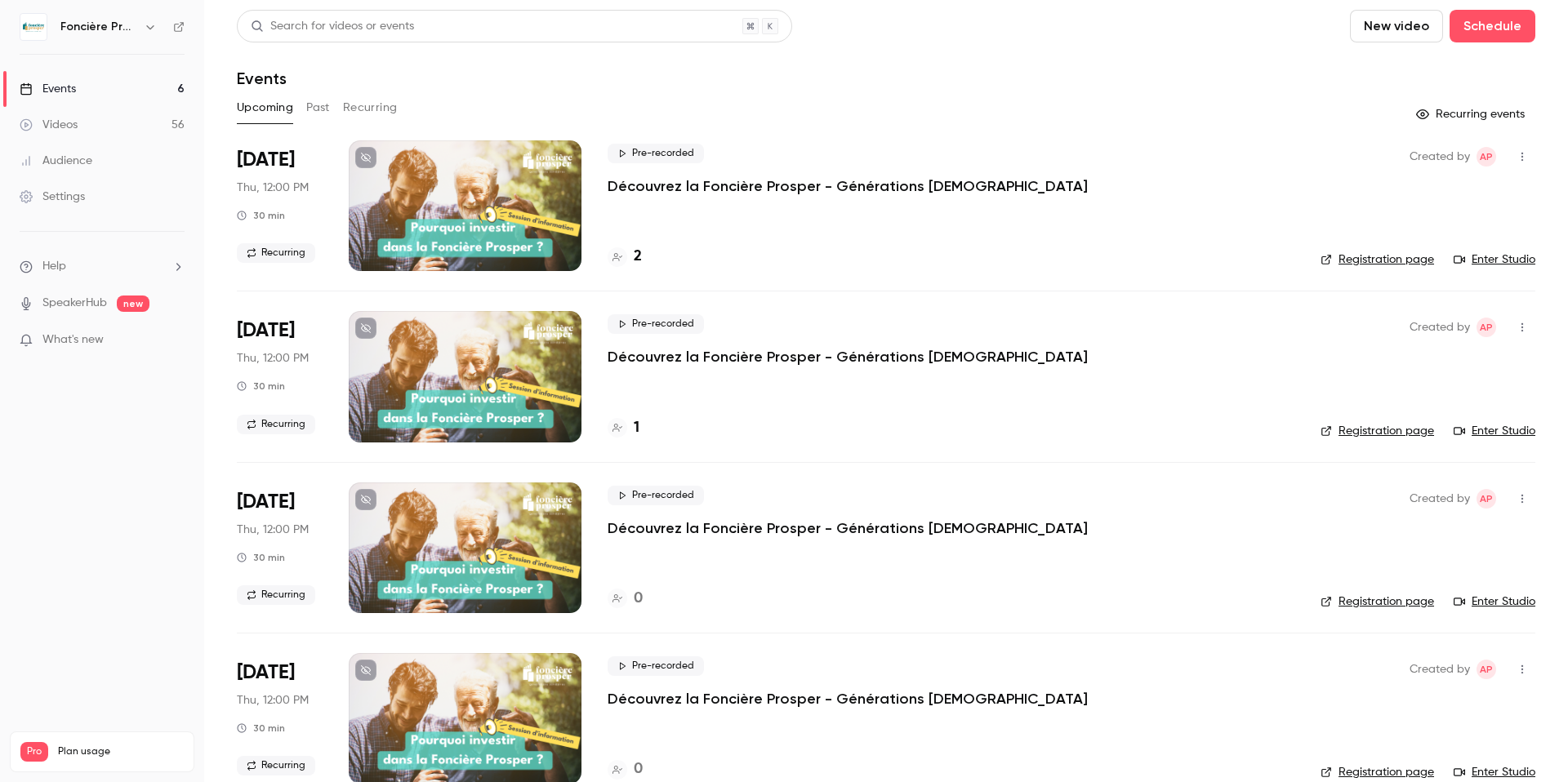
click at [274, 252] on span "Recurring" at bounding box center [276, 253] width 78 height 20
click at [274, 253] on span "Recurring" at bounding box center [276, 253] width 78 height 20
click at [357, 107] on button "Recurring" at bounding box center [370, 108] width 54 height 26
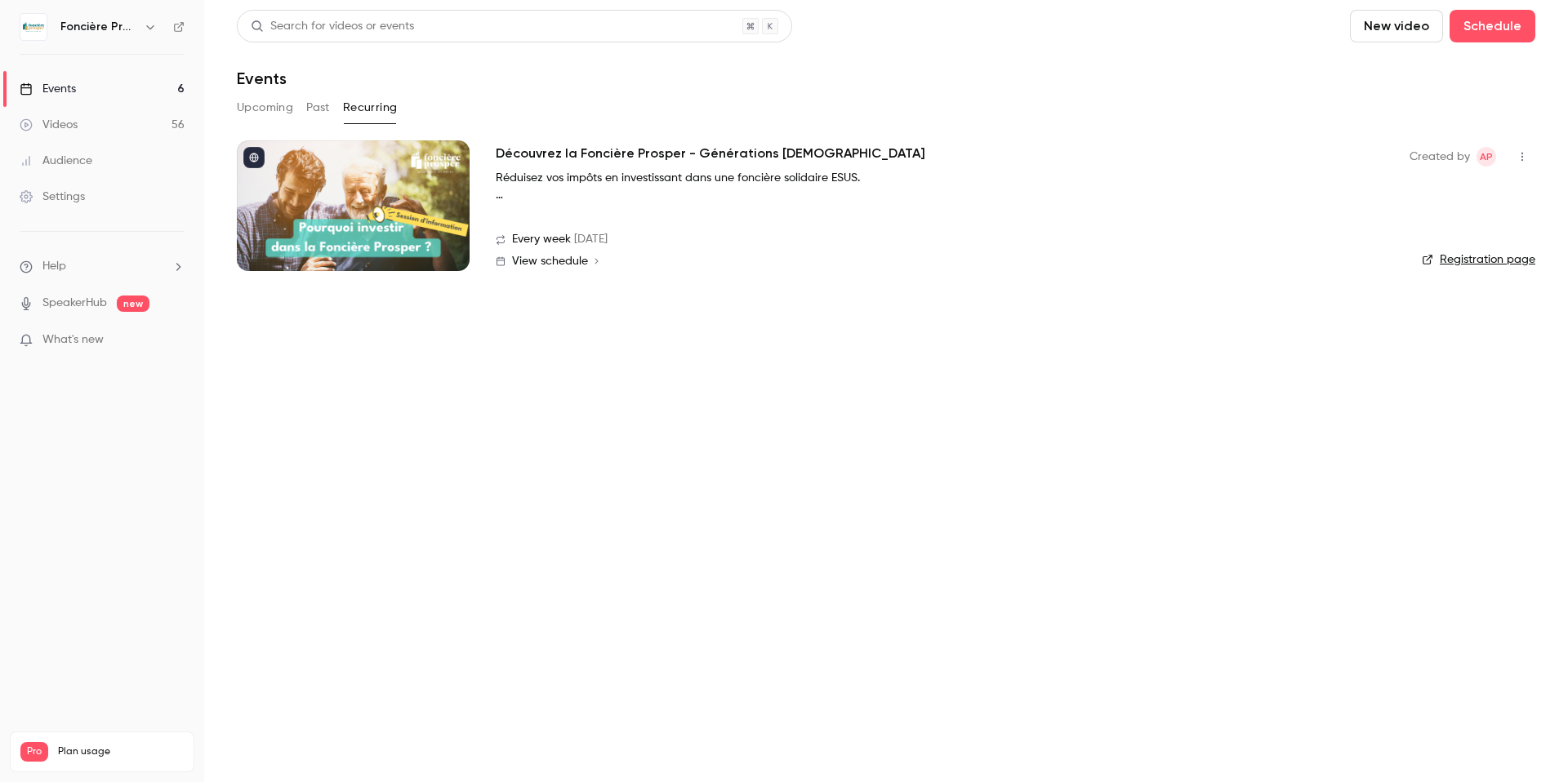
click at [372, 211] on div at bounding box center [354, 206] width 233 height 131
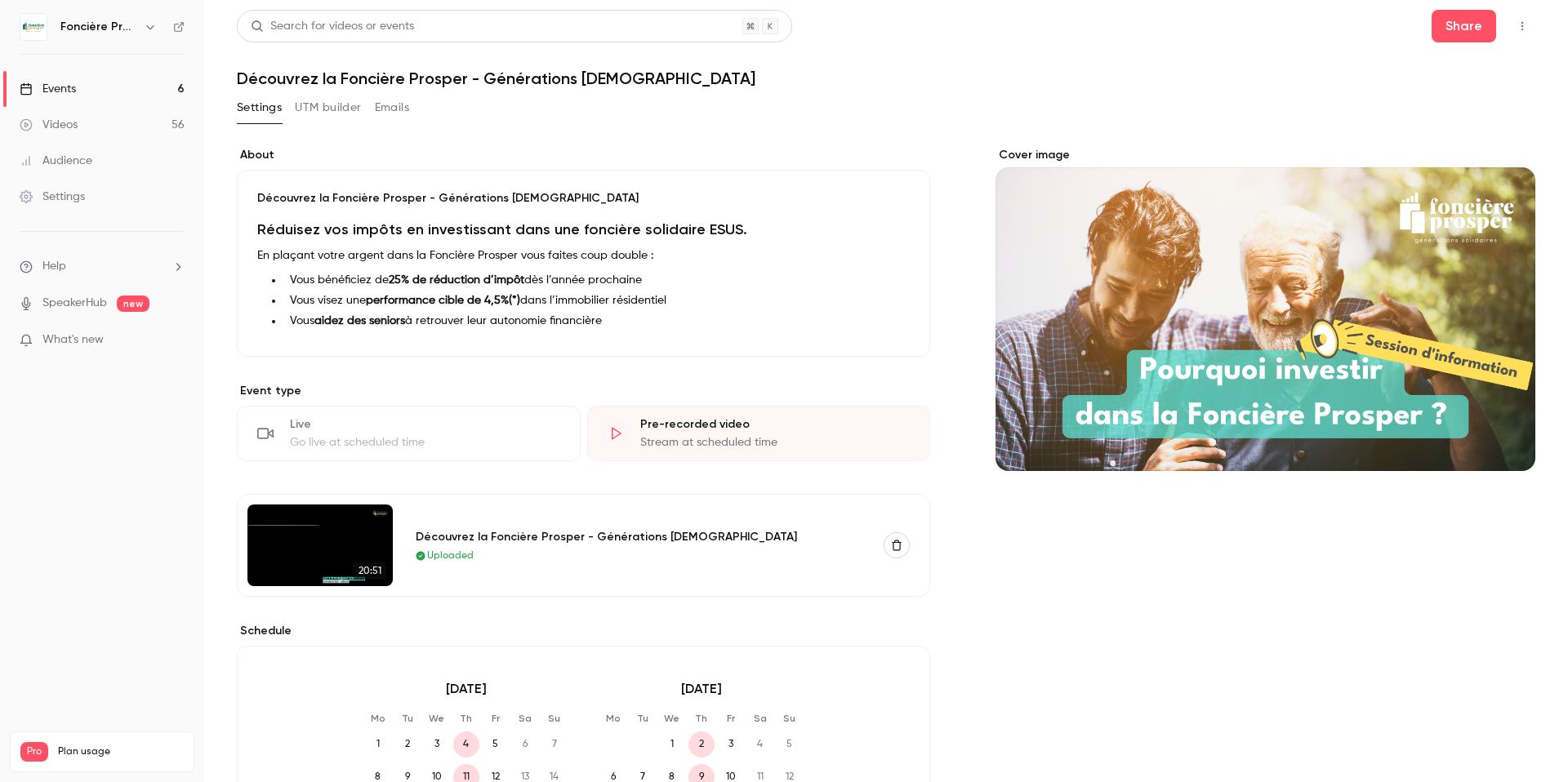
click at [302, 560] on img at bounding box center [320, 545] width 146 height 82
click at [904, 546] on button "button" at bounding box center [897, 545] width 26 height 26
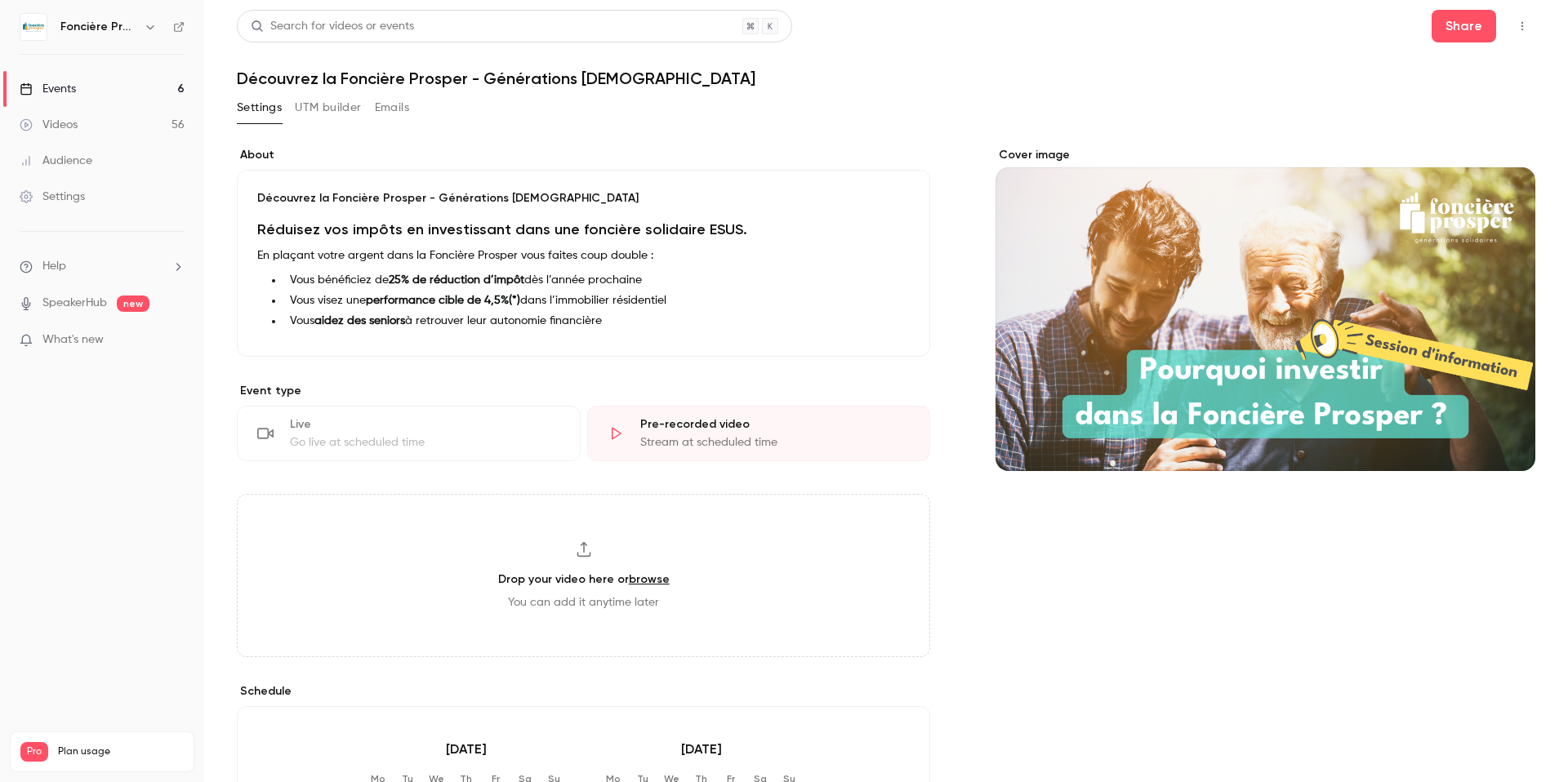
click at [656, 581] on link "browse" at bounding box center [649, 579] width 41 height 14
type input "**********"
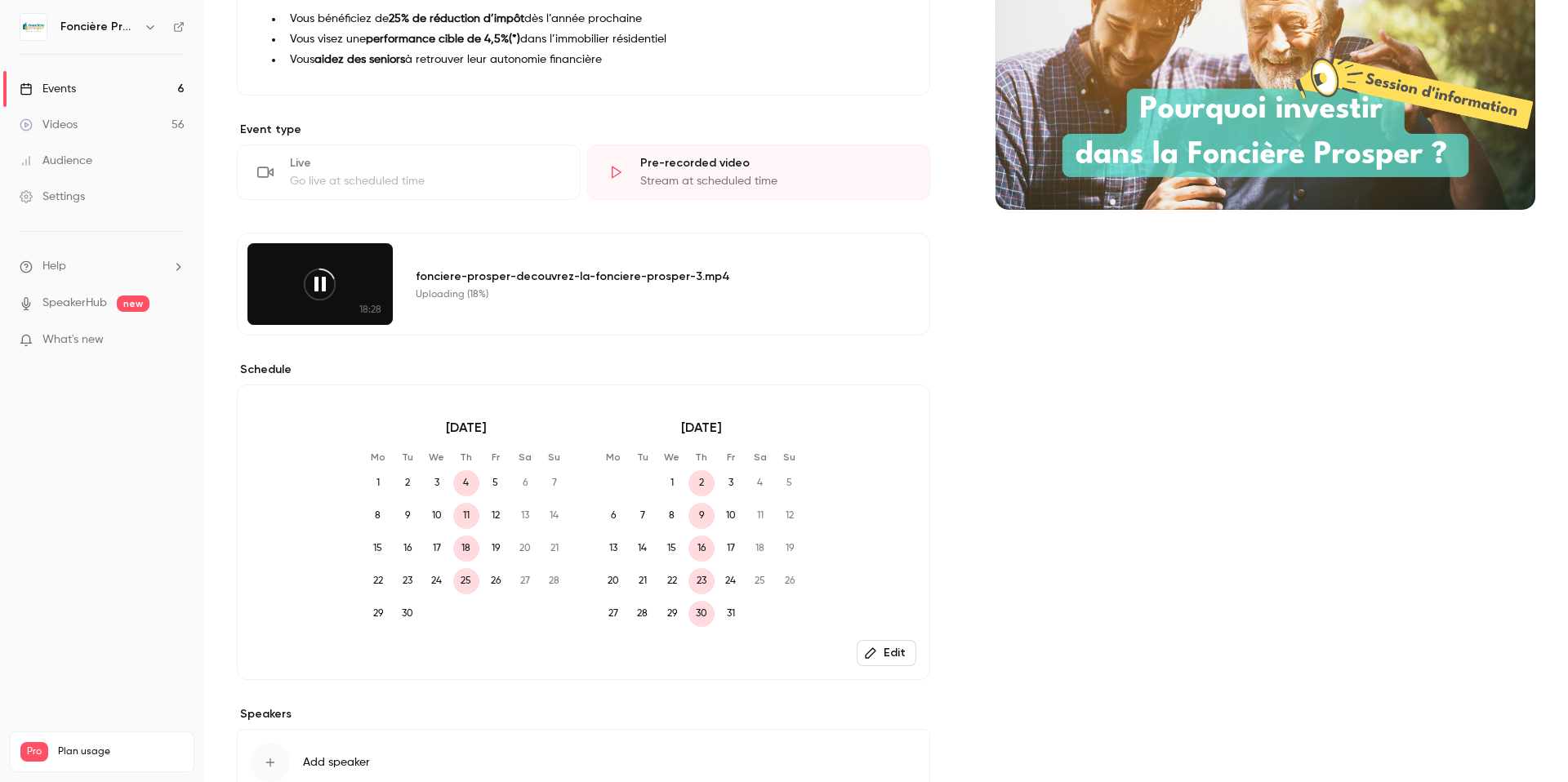
scroll to position [377, 0]
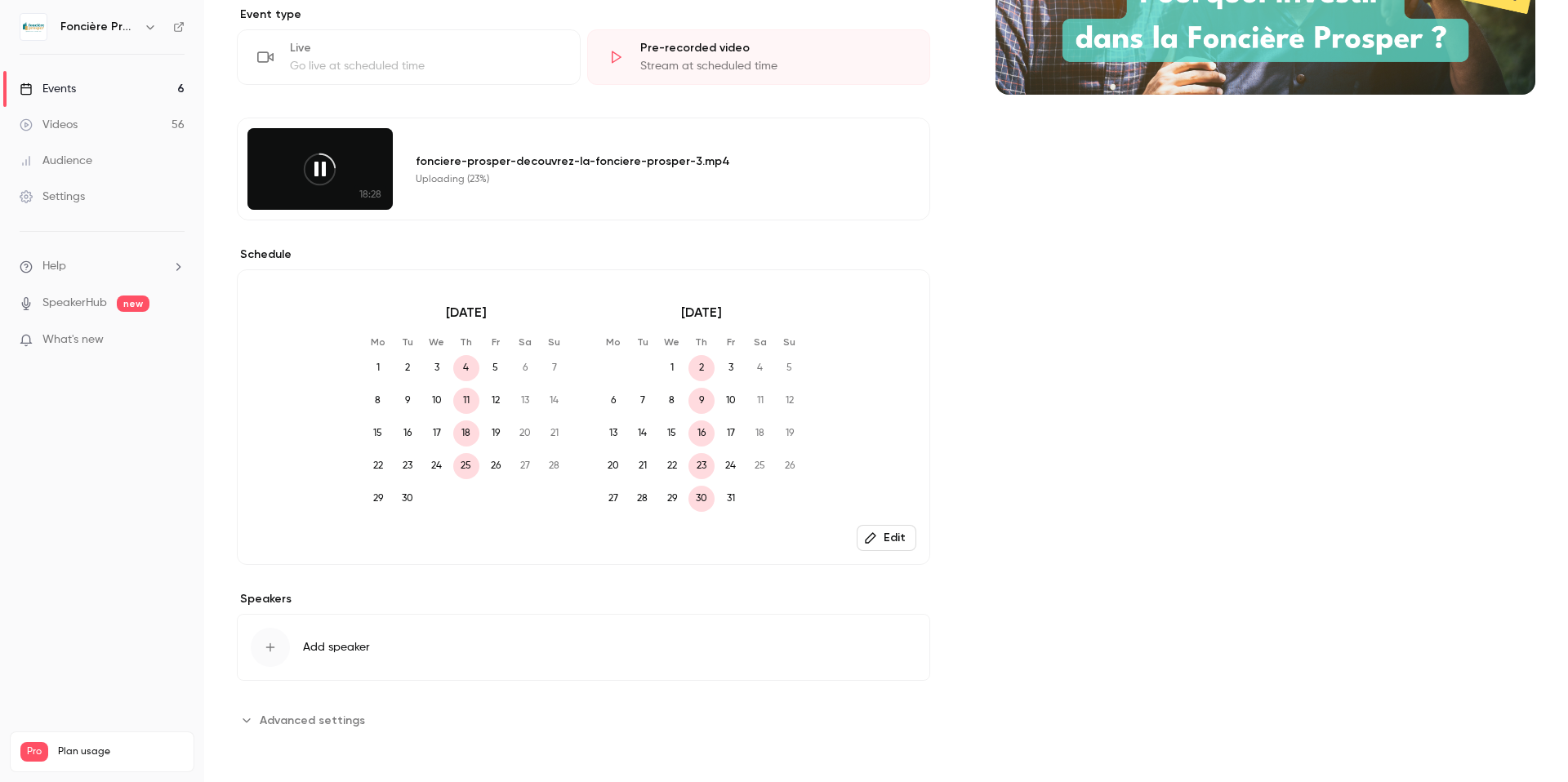
click at [270, 648] on icon "button" at bounding box center [270, 647] width 13 height 13
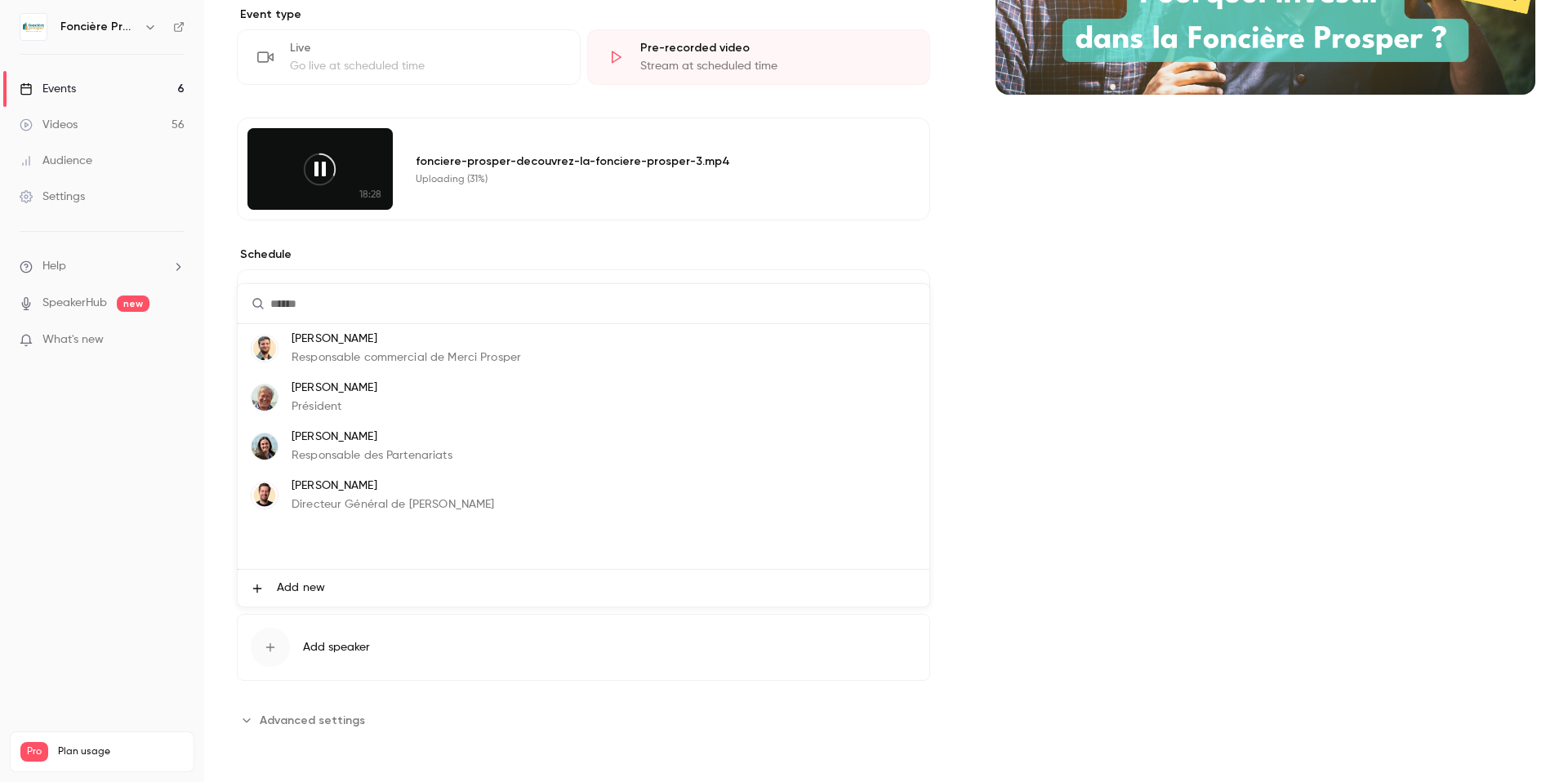
click at [330, 392] on p "[PERSON_NAME]" at bounding box center [334, 388] width 85 height 17
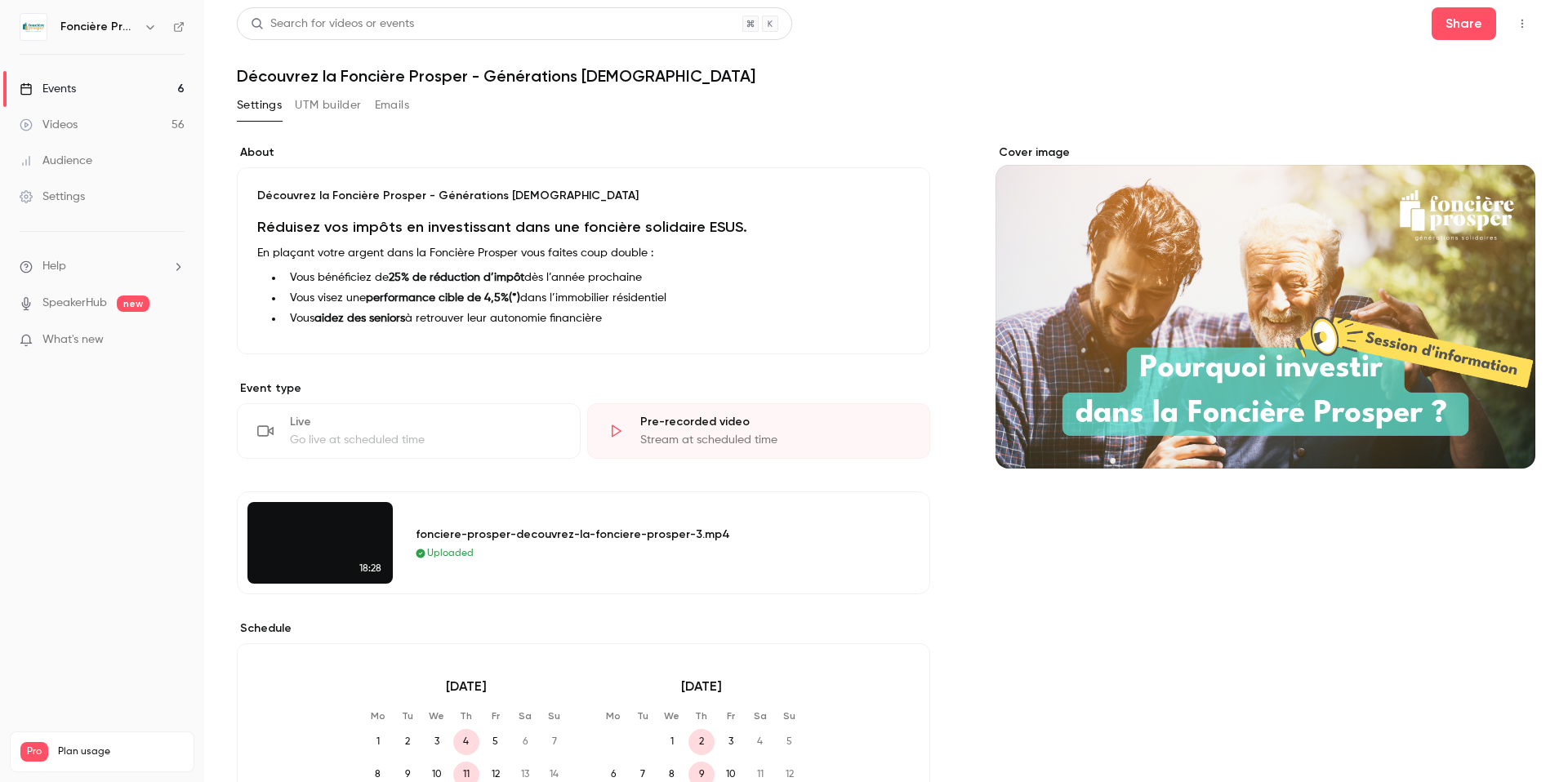
scroll to position [0, 0]
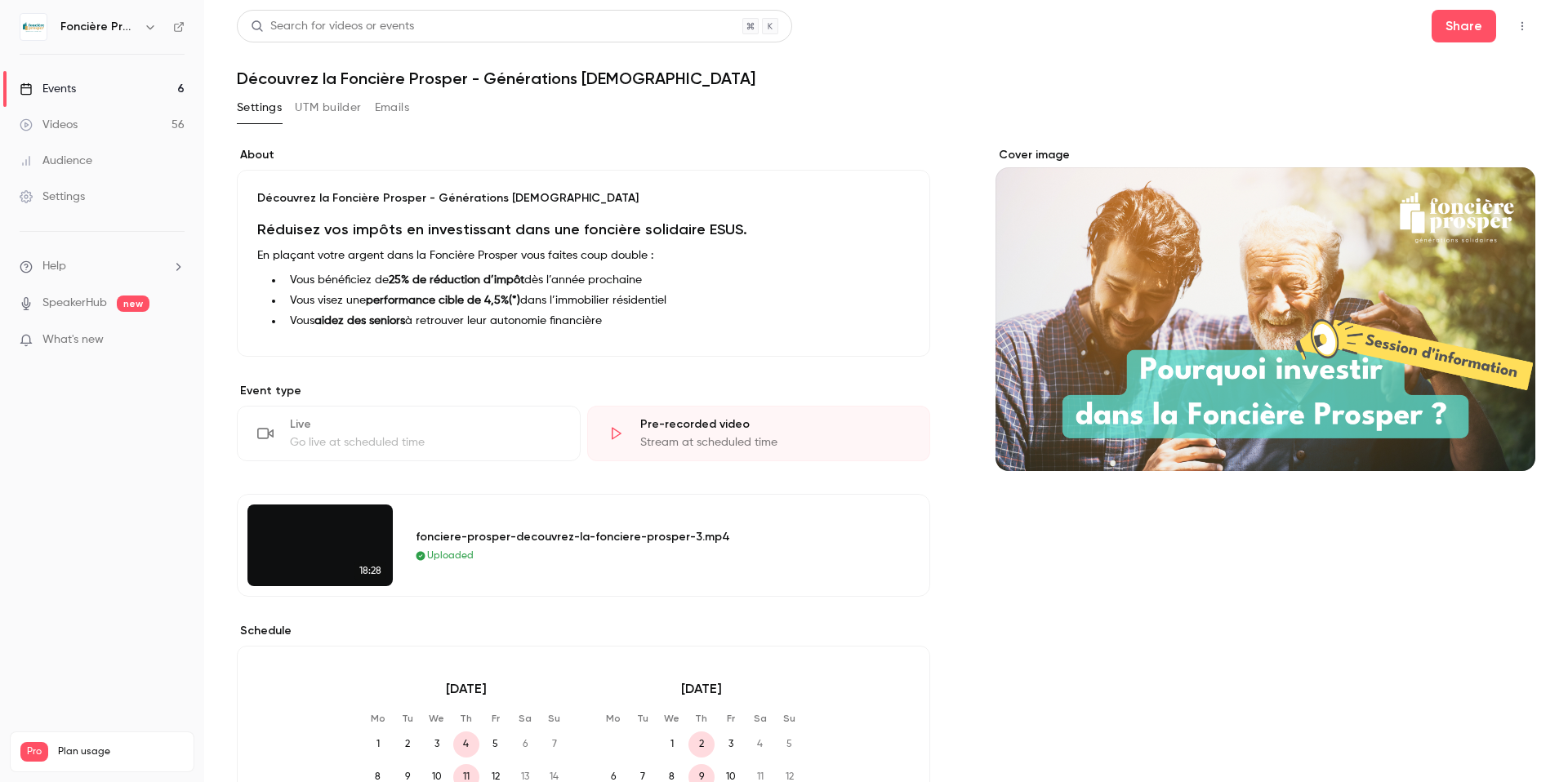
click at [74, 84] on div "Events" at bounding box center [47, 89] width 56 height 16
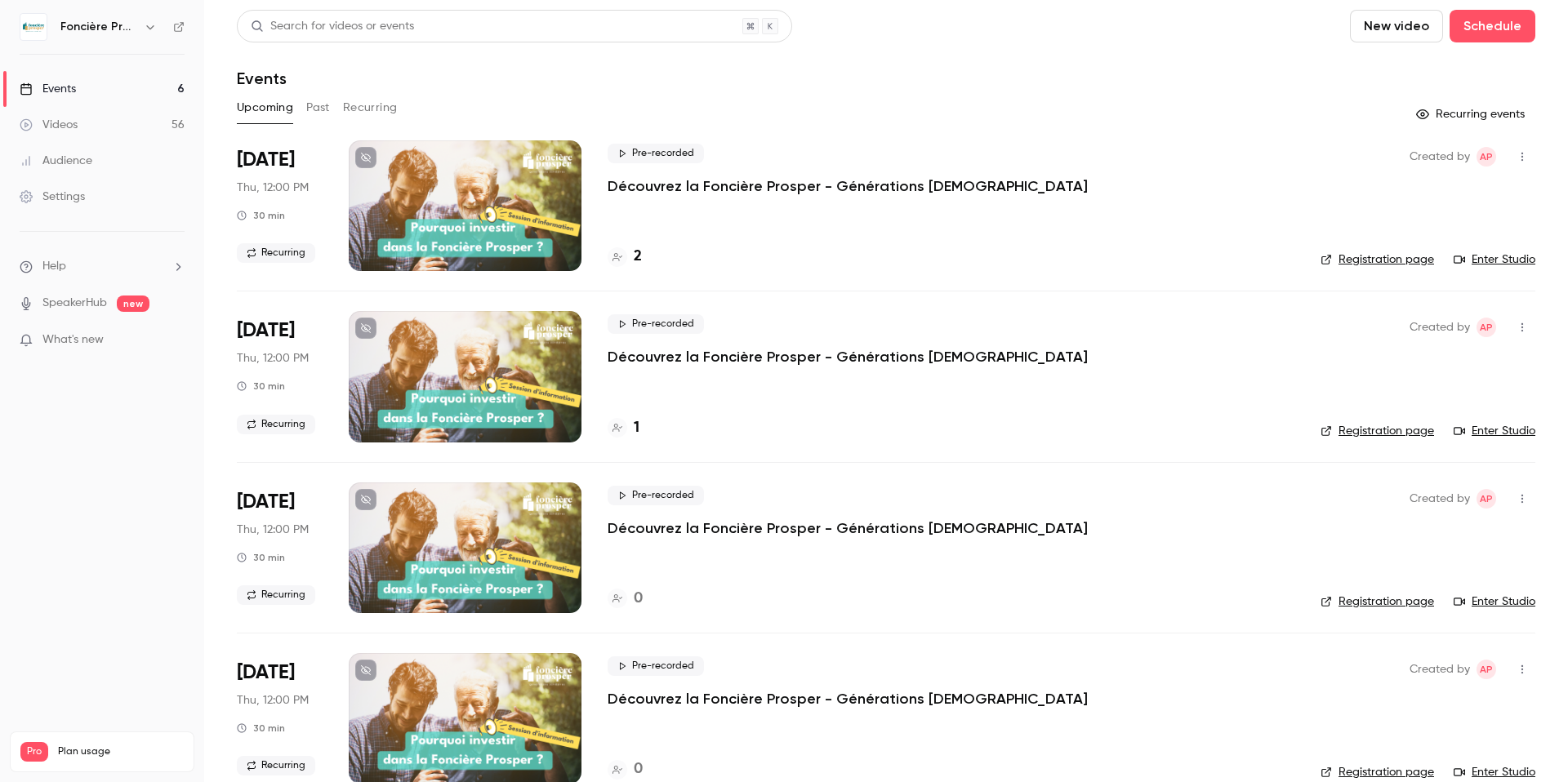
click at [370, 109] on button "Recurring" at bounding box center [370, 108] width 54 height 26
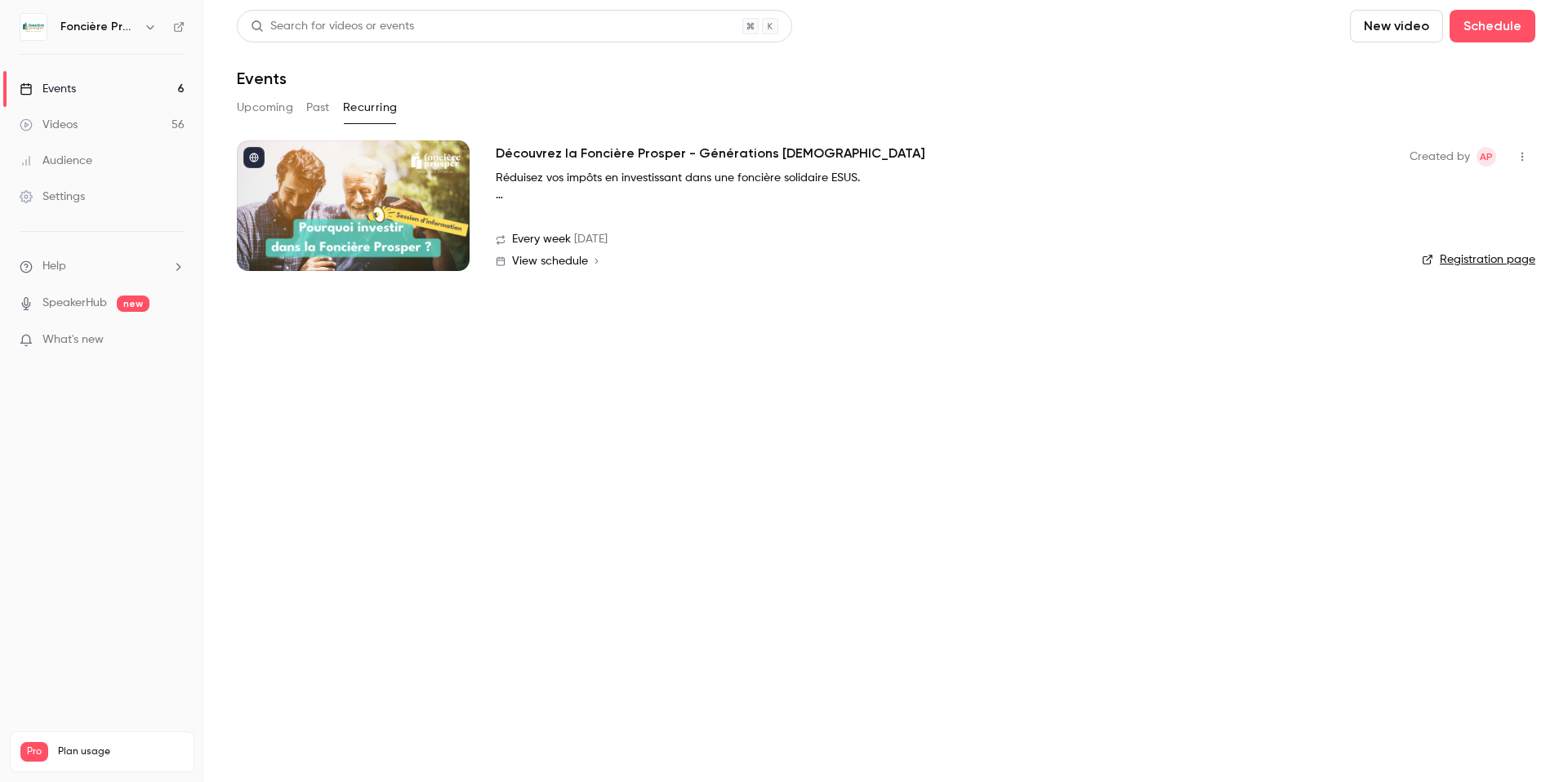
click at [359, 208] on div at bounding box center [354, 206] width 233 height 131
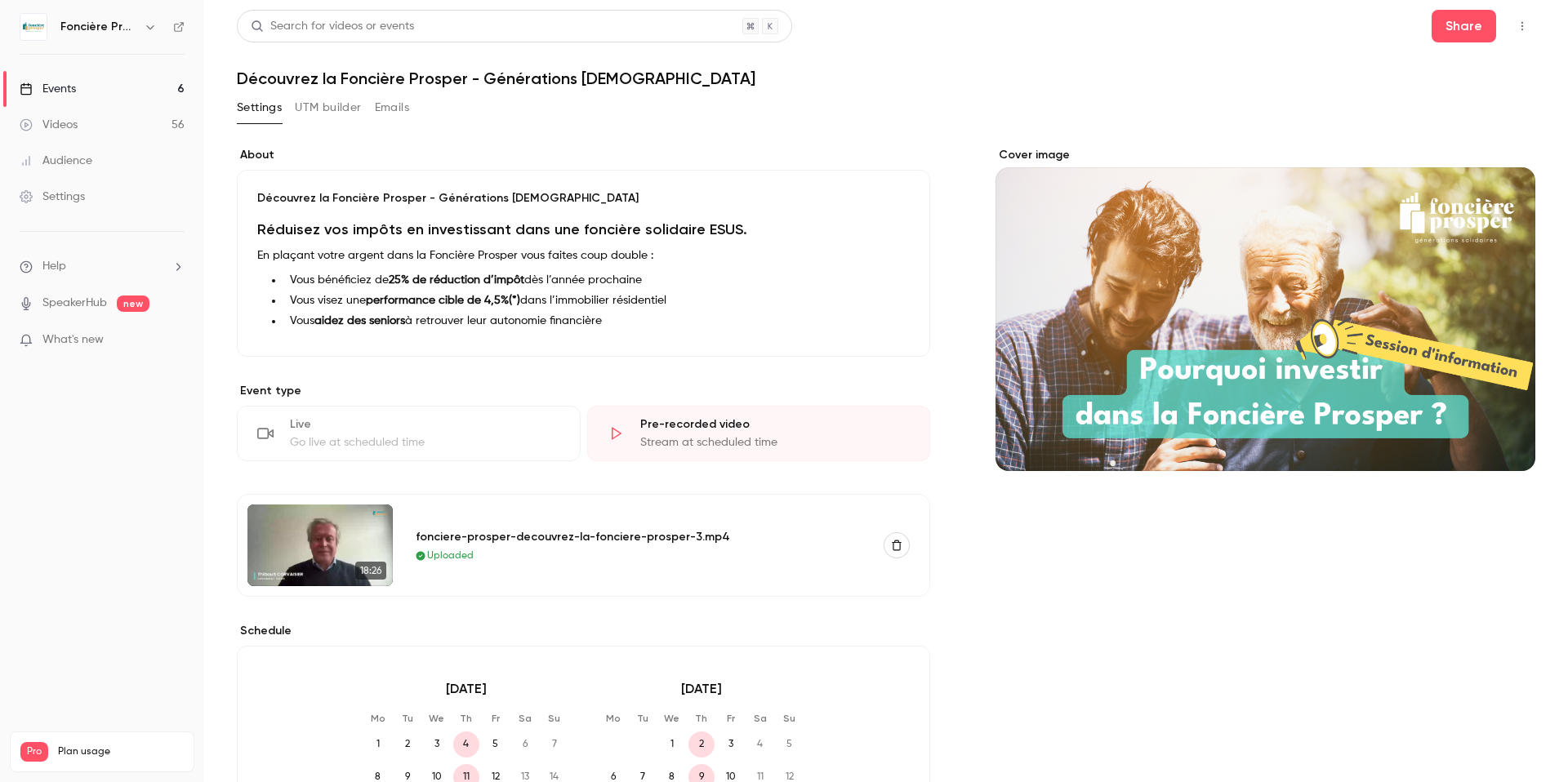
click at [74, 128] on div "Videos" at bounding box center [48, 124] width 58 height 16
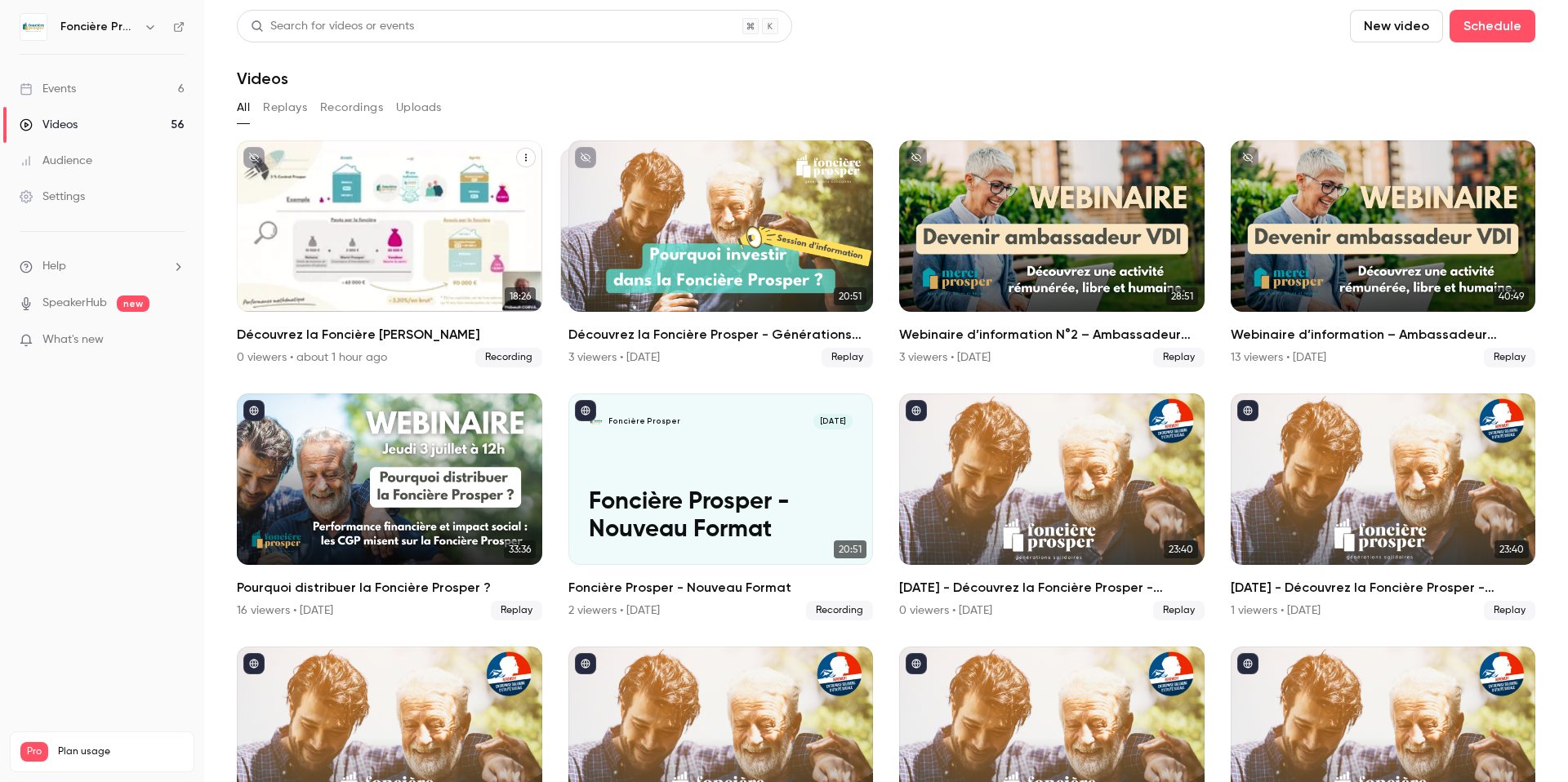
click at [386, 240] on p "Découvrez la Foncière [PERSON_NAME]" at bounding box center [389, 264] width 264 height 55
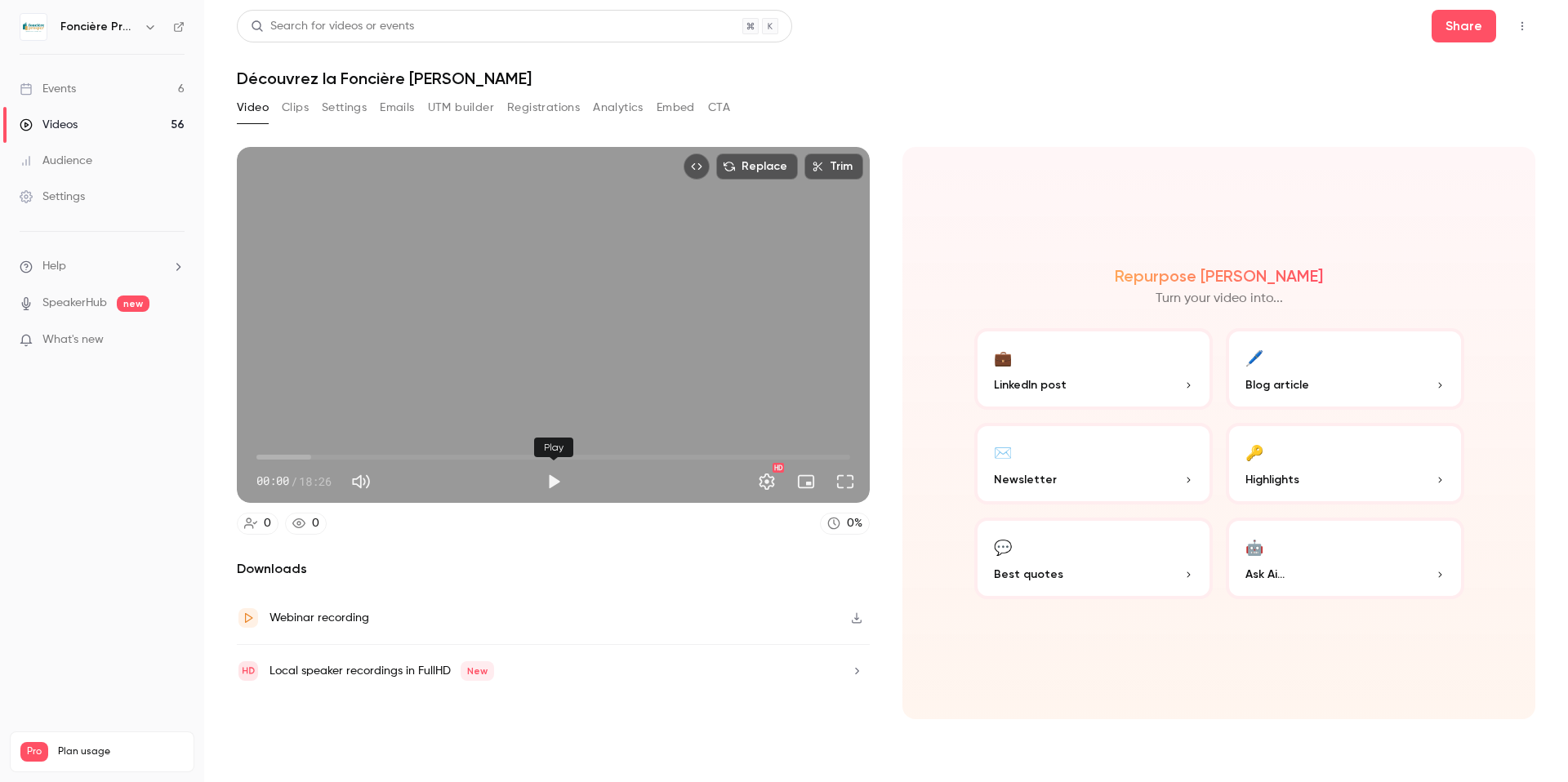
click at [554, 473] on button "Play" at bounding box center [554, 482] width 33 height 33
click at [368, 271] on div "Replace Trim 00:37 00:37 / 18:26 HD" at bounding box center [554, 324] width 633 height 356
click at [365, 272] on div "Replace Trim 00:37 00:37 / 18:26 HD" at bounding box center [554, 324] width 633 height 356
click at [851, 484] on button "Full screen" at bounding box center [845, 482] width 33 height 33
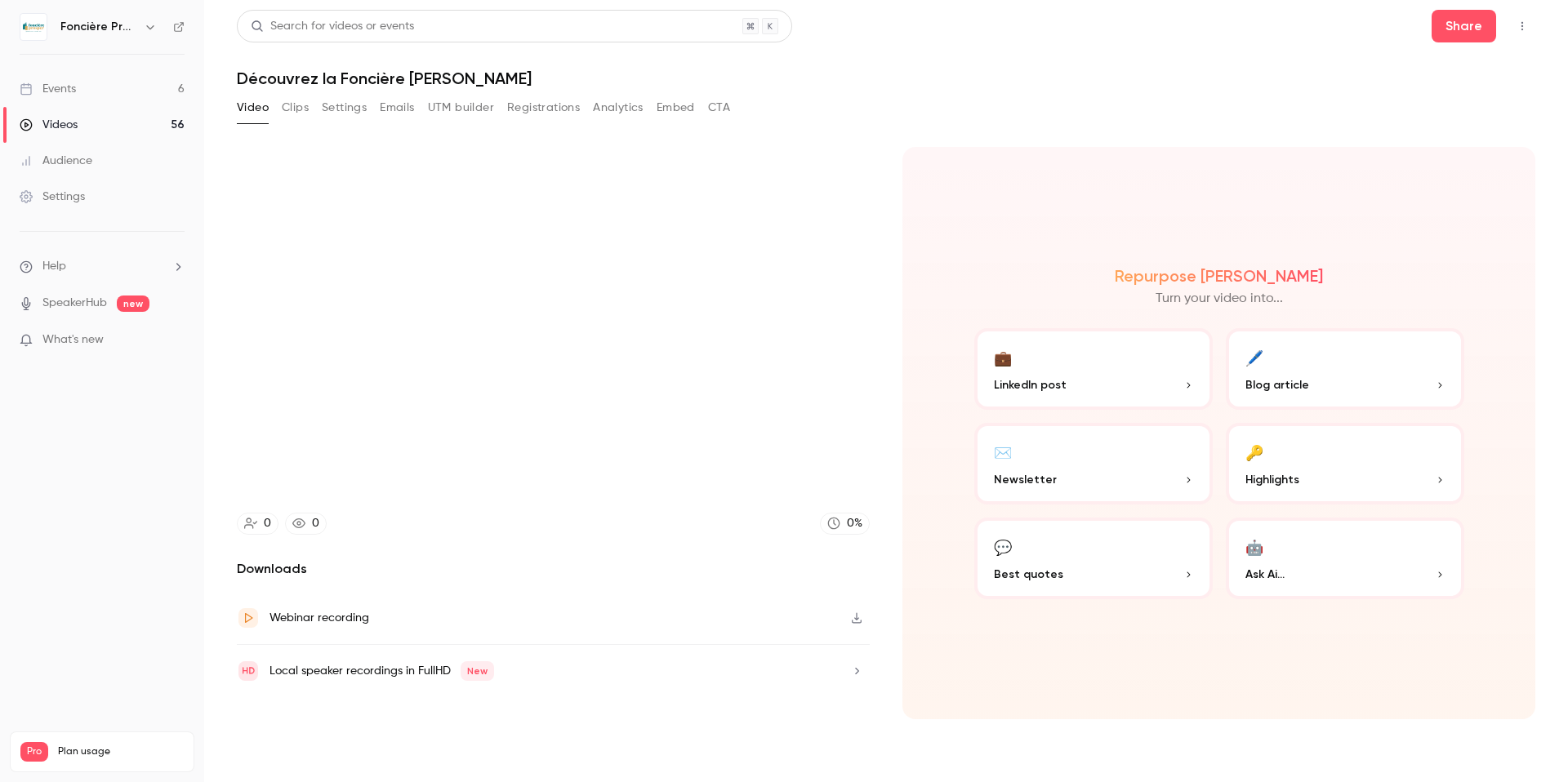
type input "*****"
type input "***"
